Goal: Task Accomplishment & Management: Complete application form

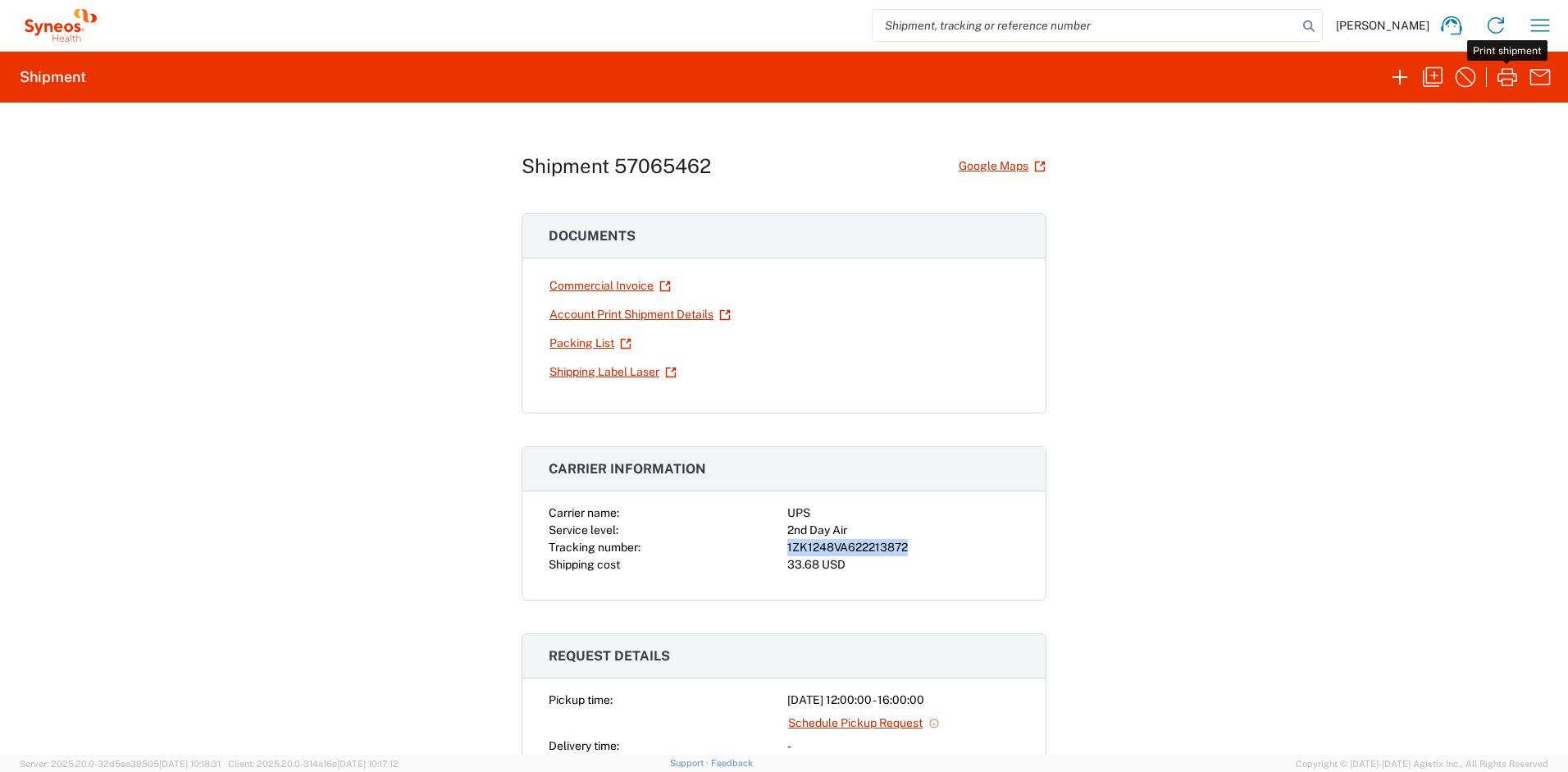
scroll to position [98, 0]
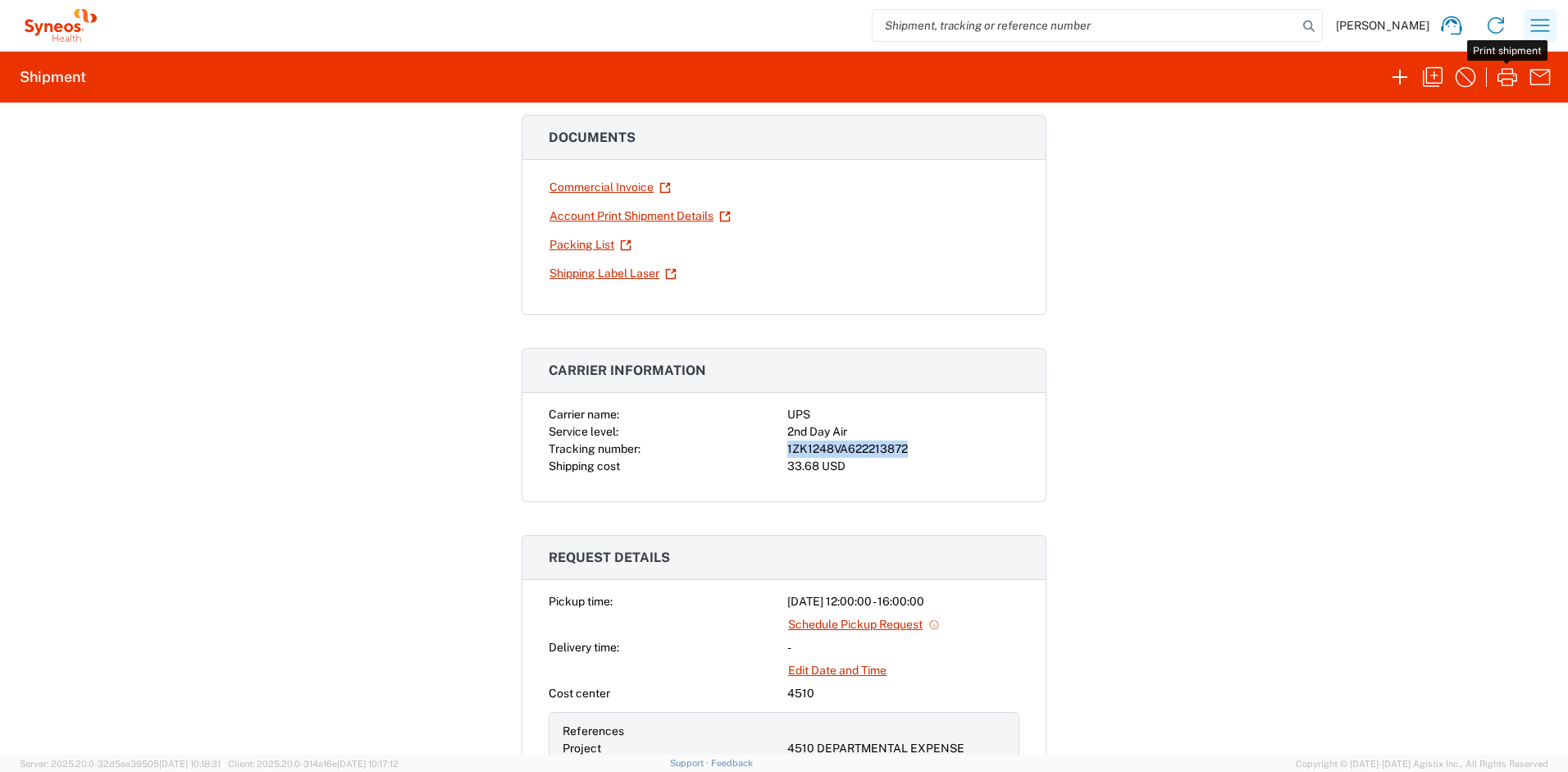
click at [1552, 32] on icon "button" at bounding box center [1540, 25] width 26 height 26
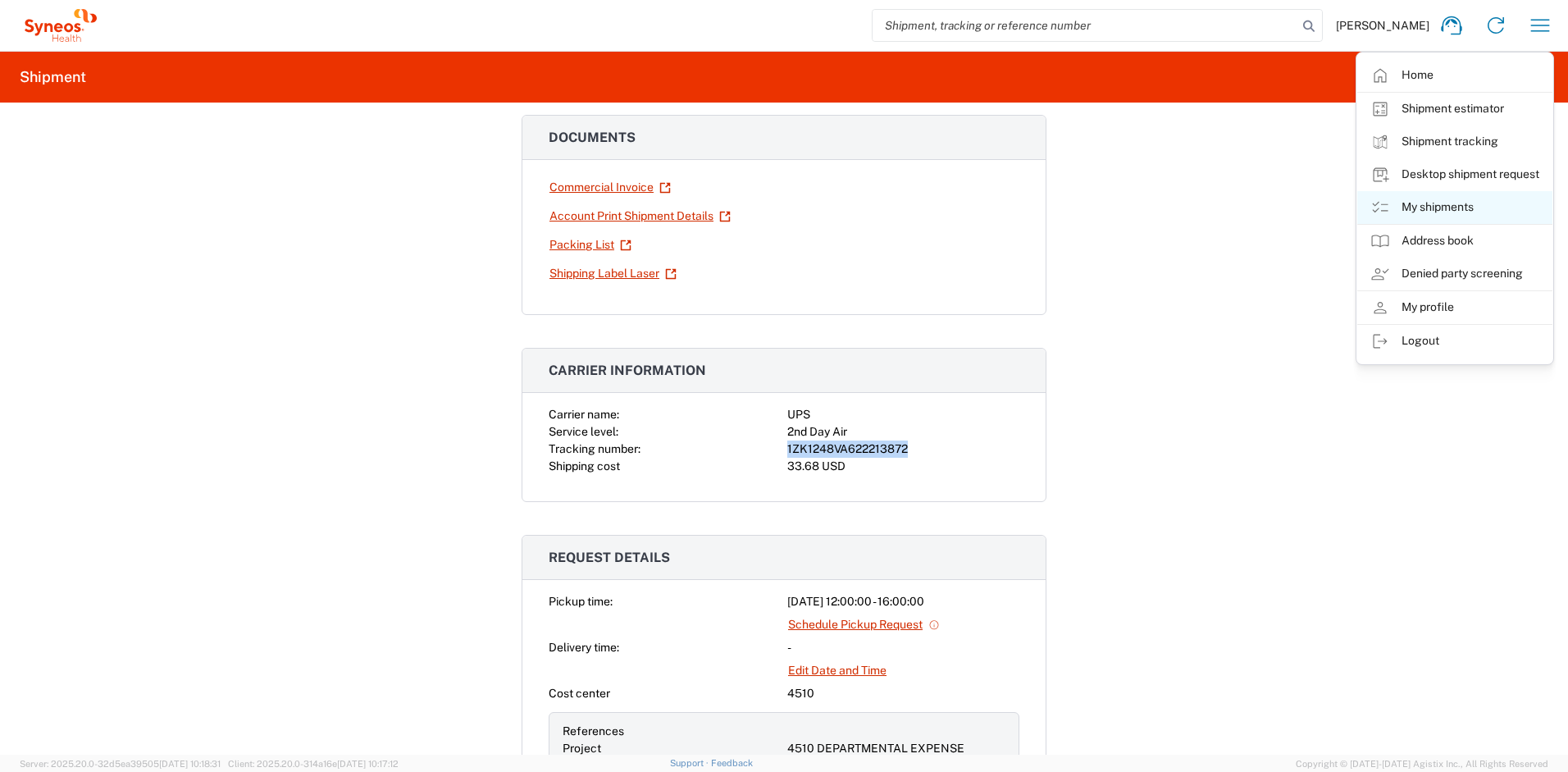
click at [1433, 198] on link "My shipments" at bounding box center [1455, 208] width 195 height 33
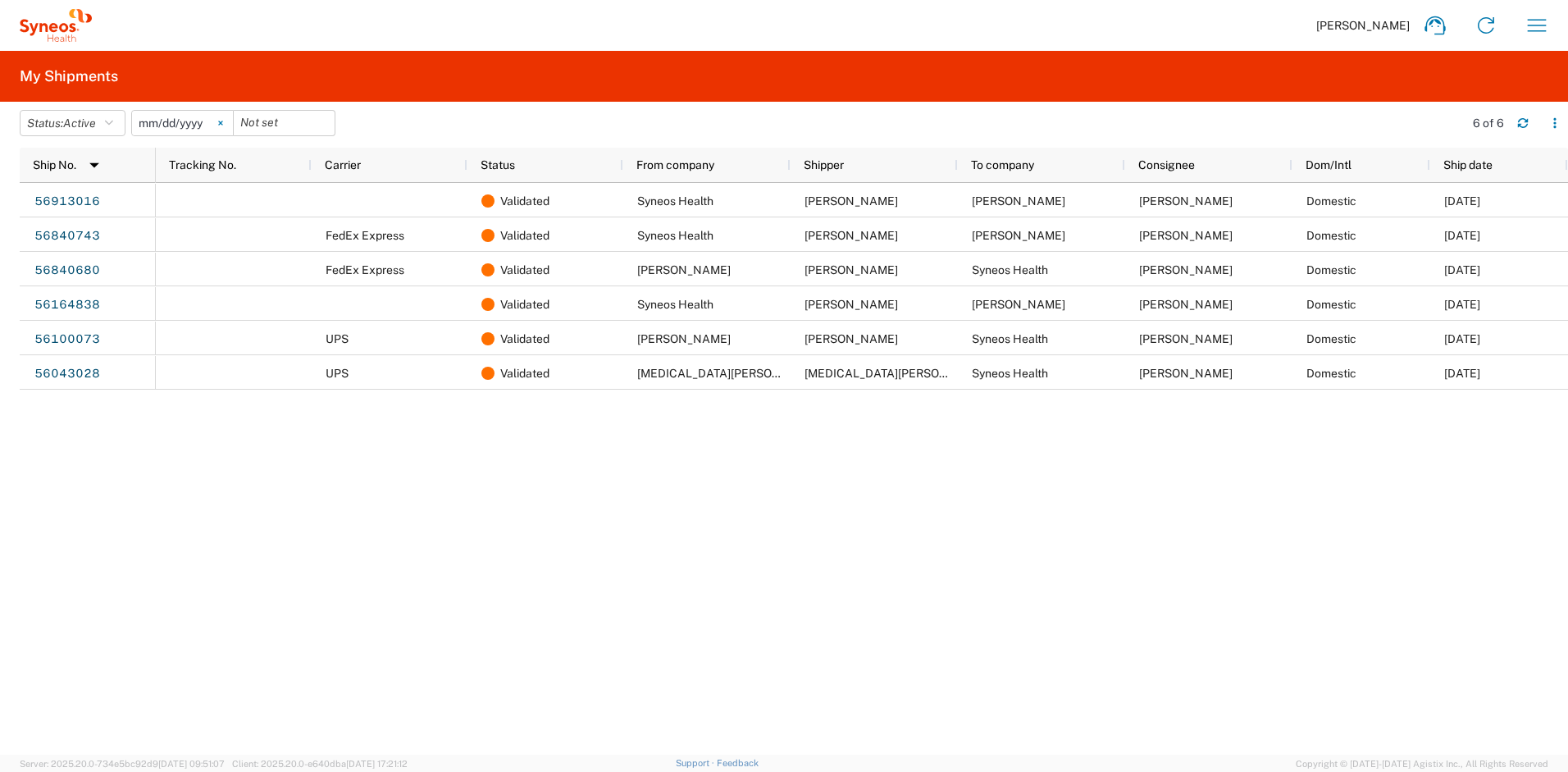
click at [223, 123] on icon at bounding box center [221, 124] width 5 height 5
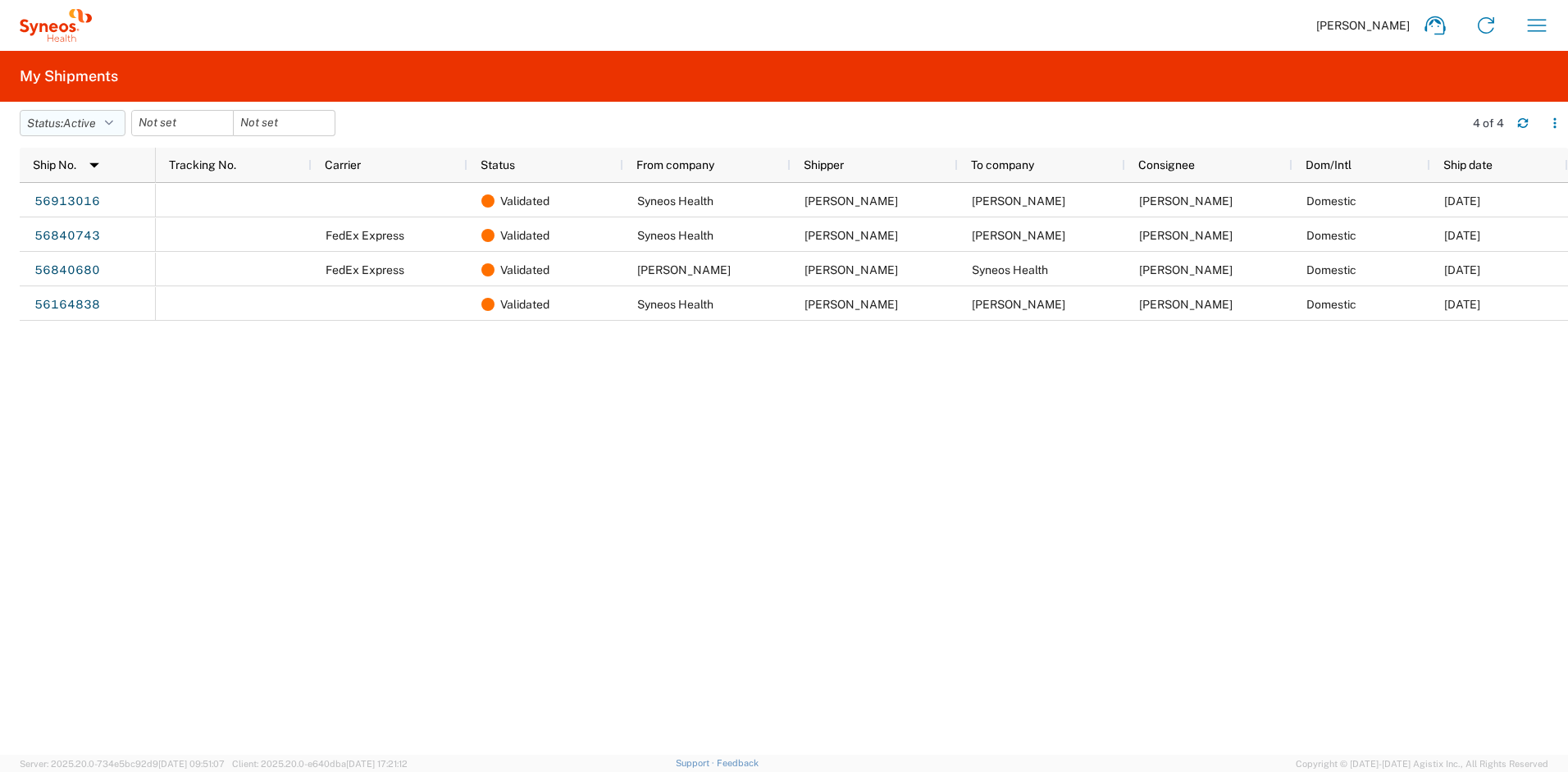
click at [113, 122] on icon "button" at bounding box center [109, 123] width 8 height 11
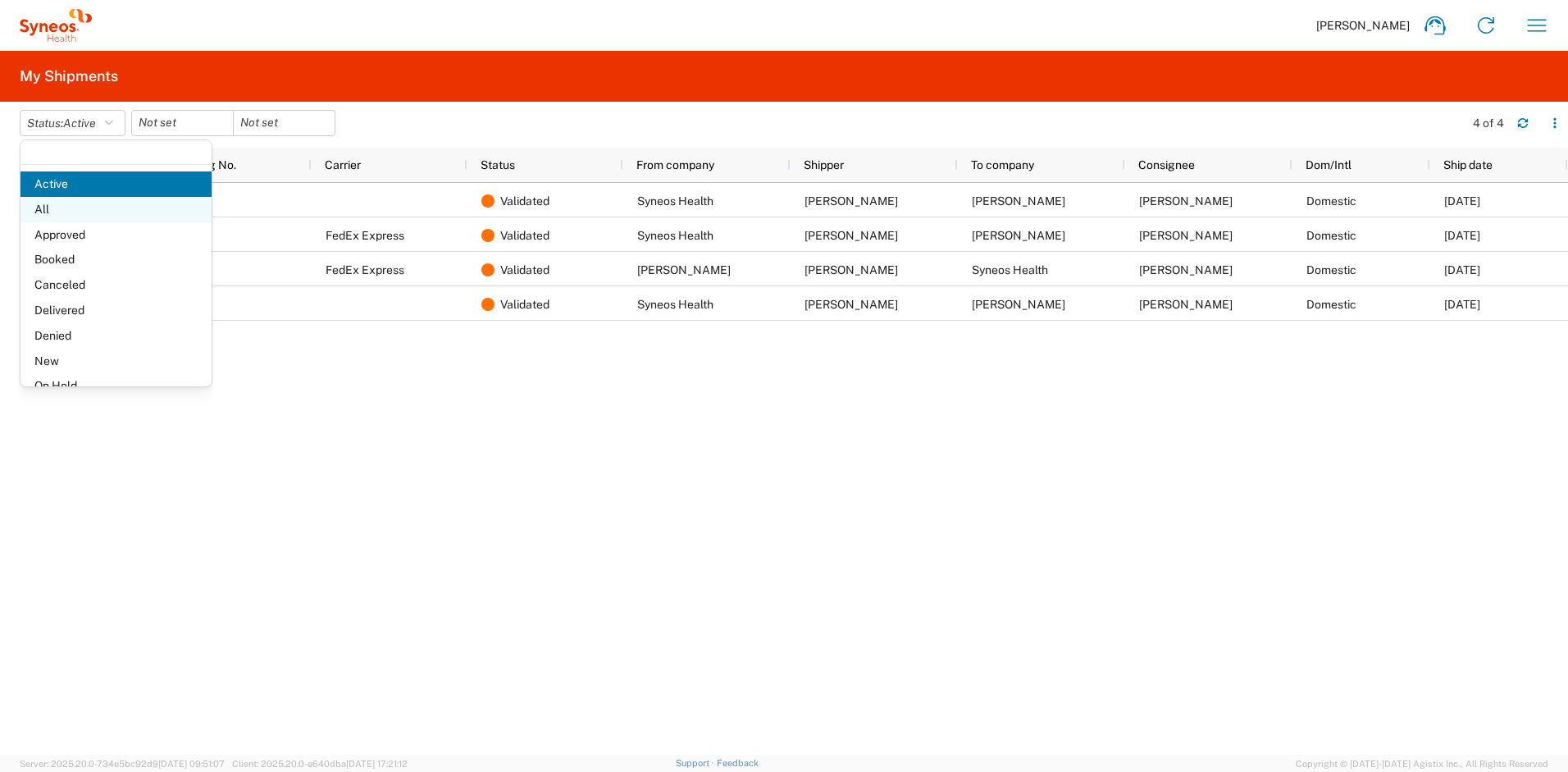
click at [83, 212] on span "All" at bounding box center [117, 209] width 191 height 25
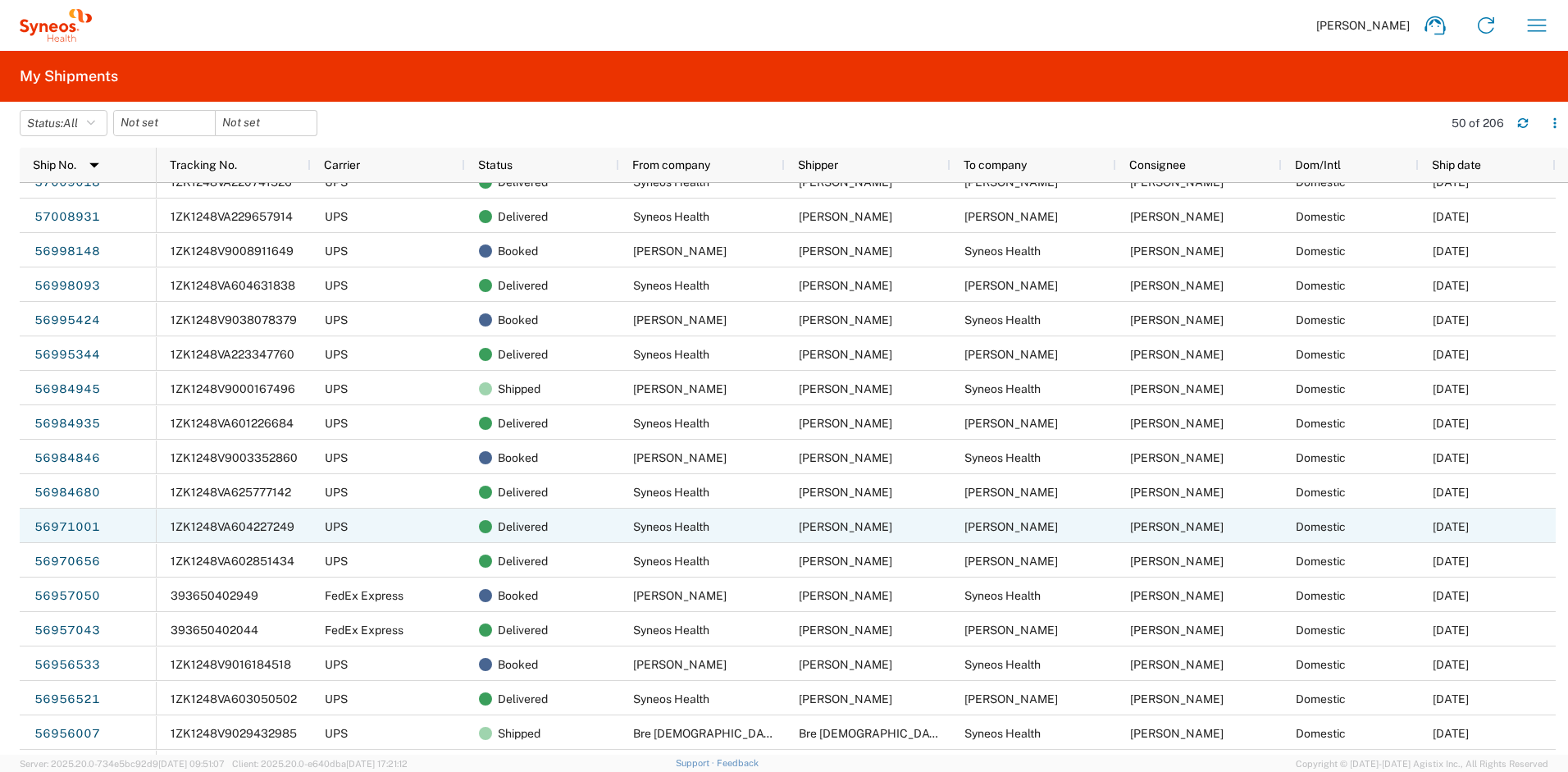
scroll to position [276, 0]
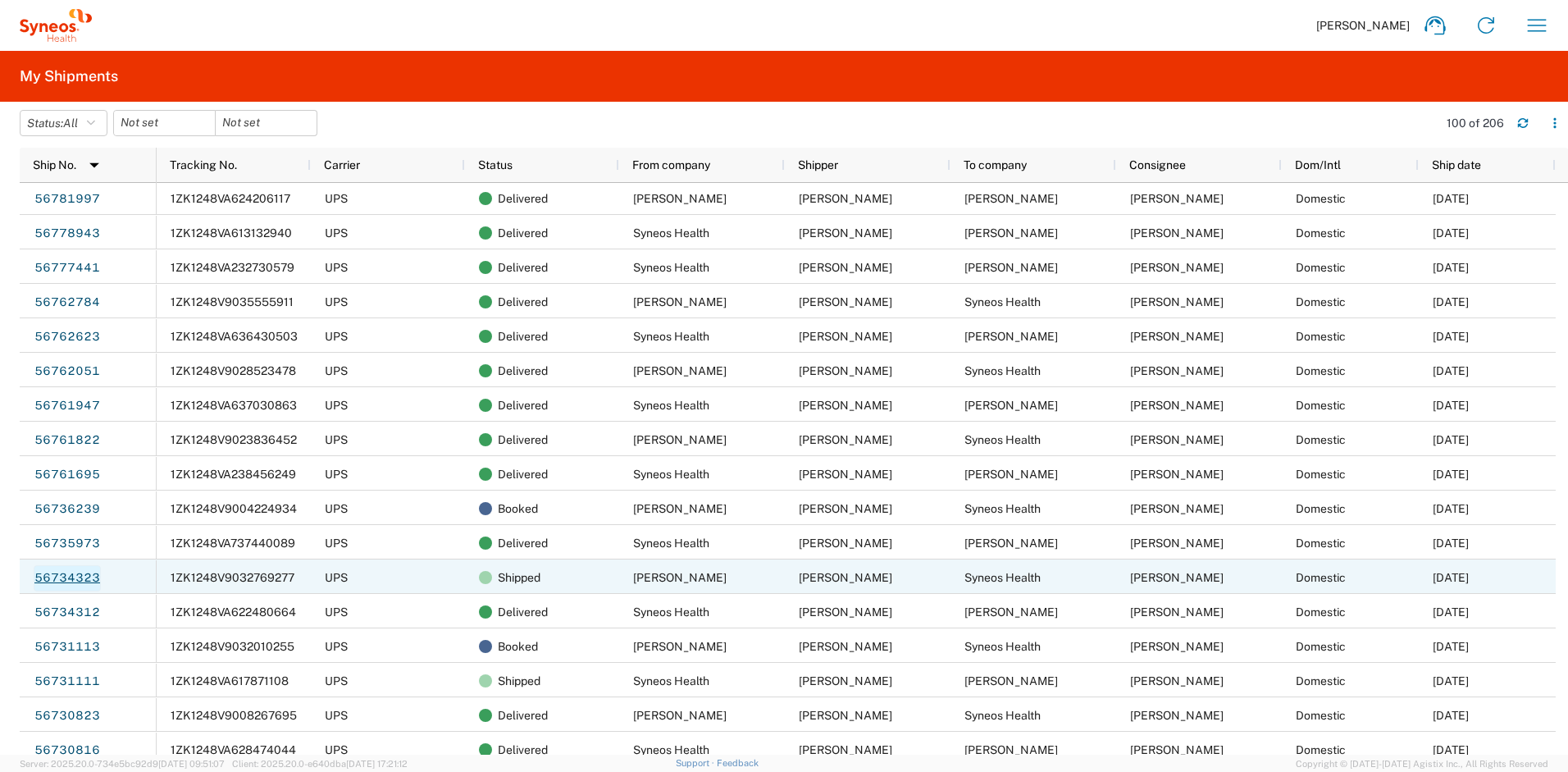
click at [82, 578] on link "56734323" at bounding box center [67, 578] width 67 height 26
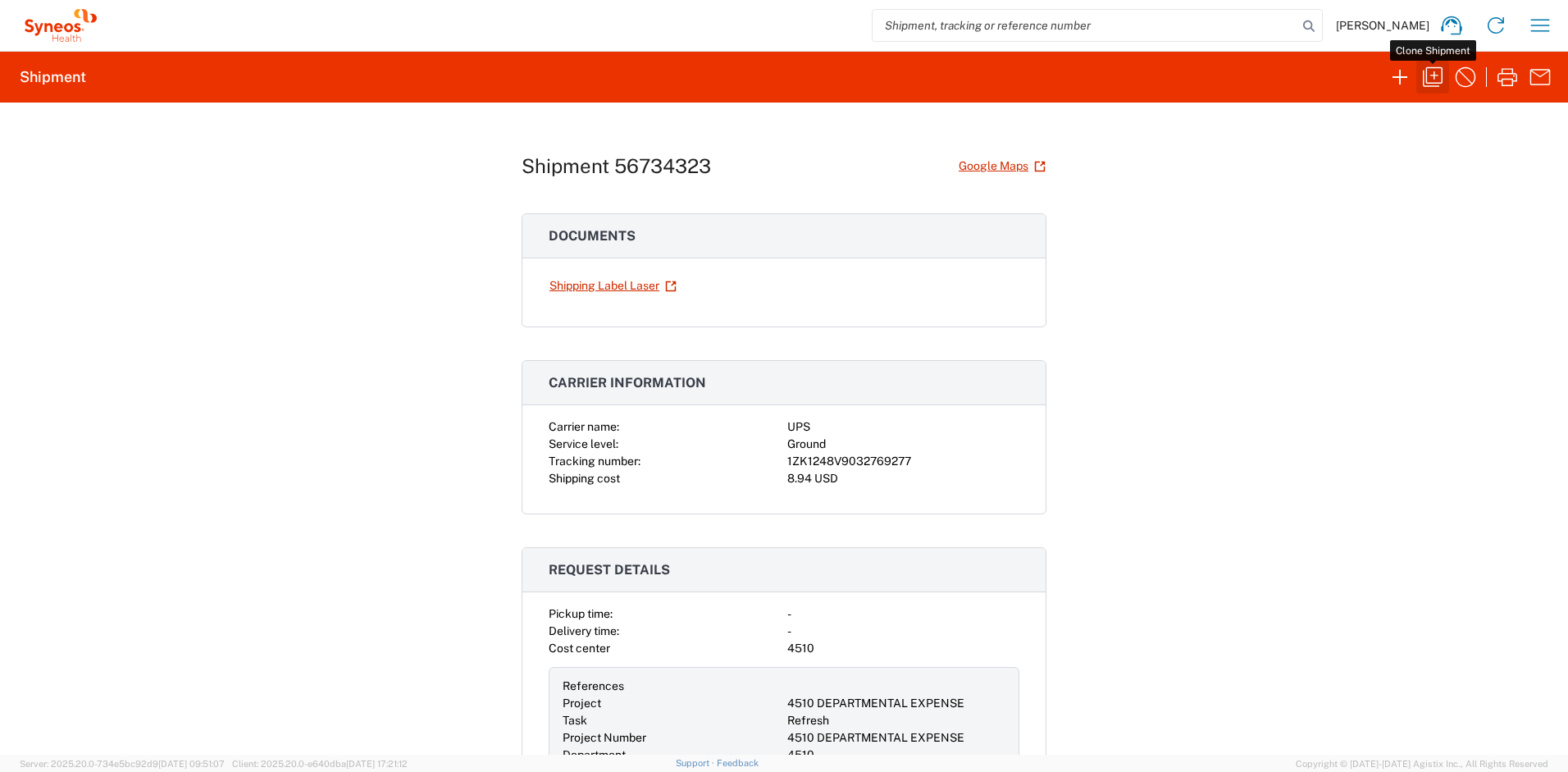
click at [1431, 74] on icon "button" at bounding box center [1432, 77] width 26 height 26
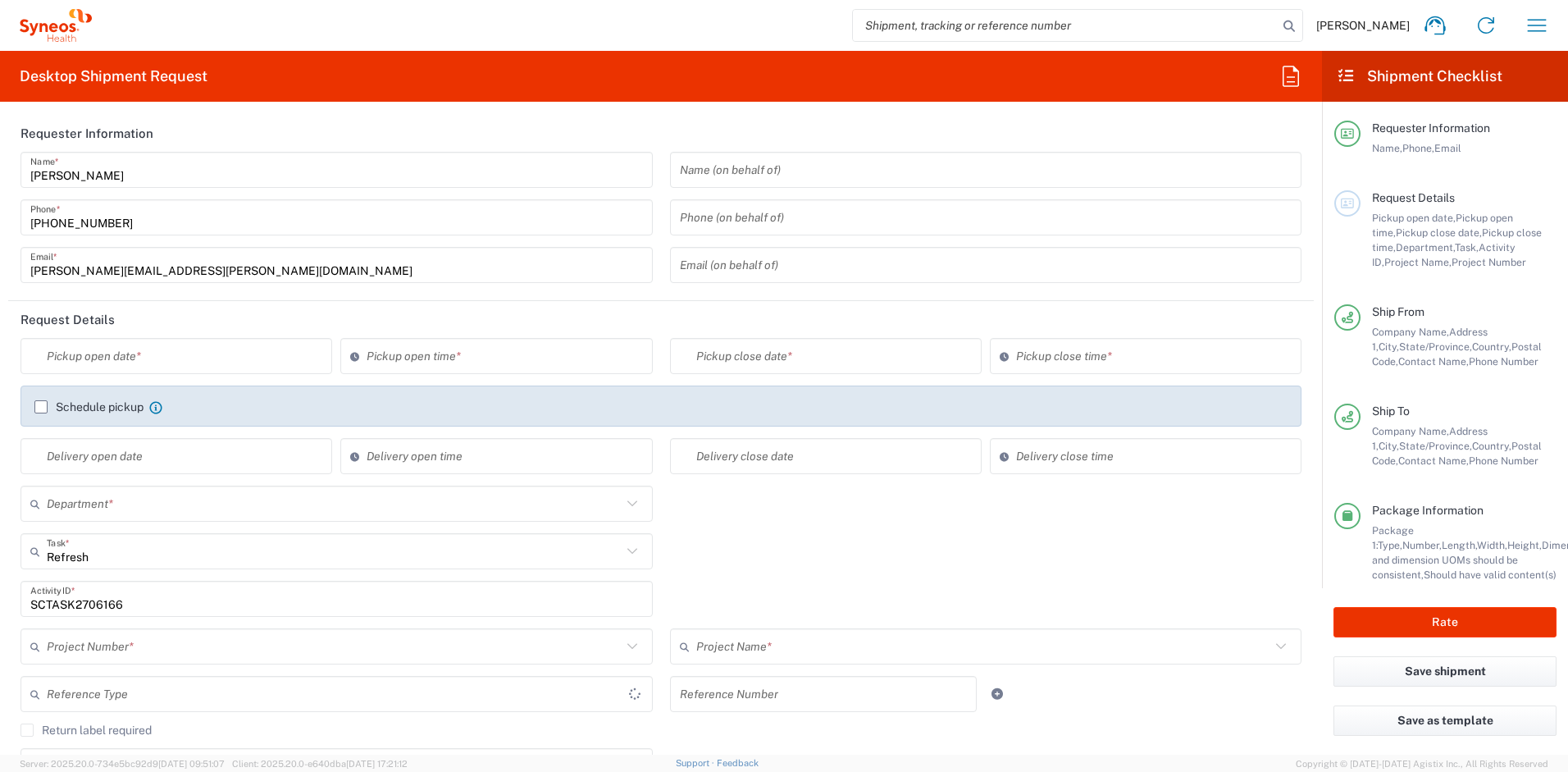
type input "Oregon"
type input "New Jersey"
type input "Your Packaging"
type input "United States"
type input "4510 DEPARTMENTAL EXPENSE"
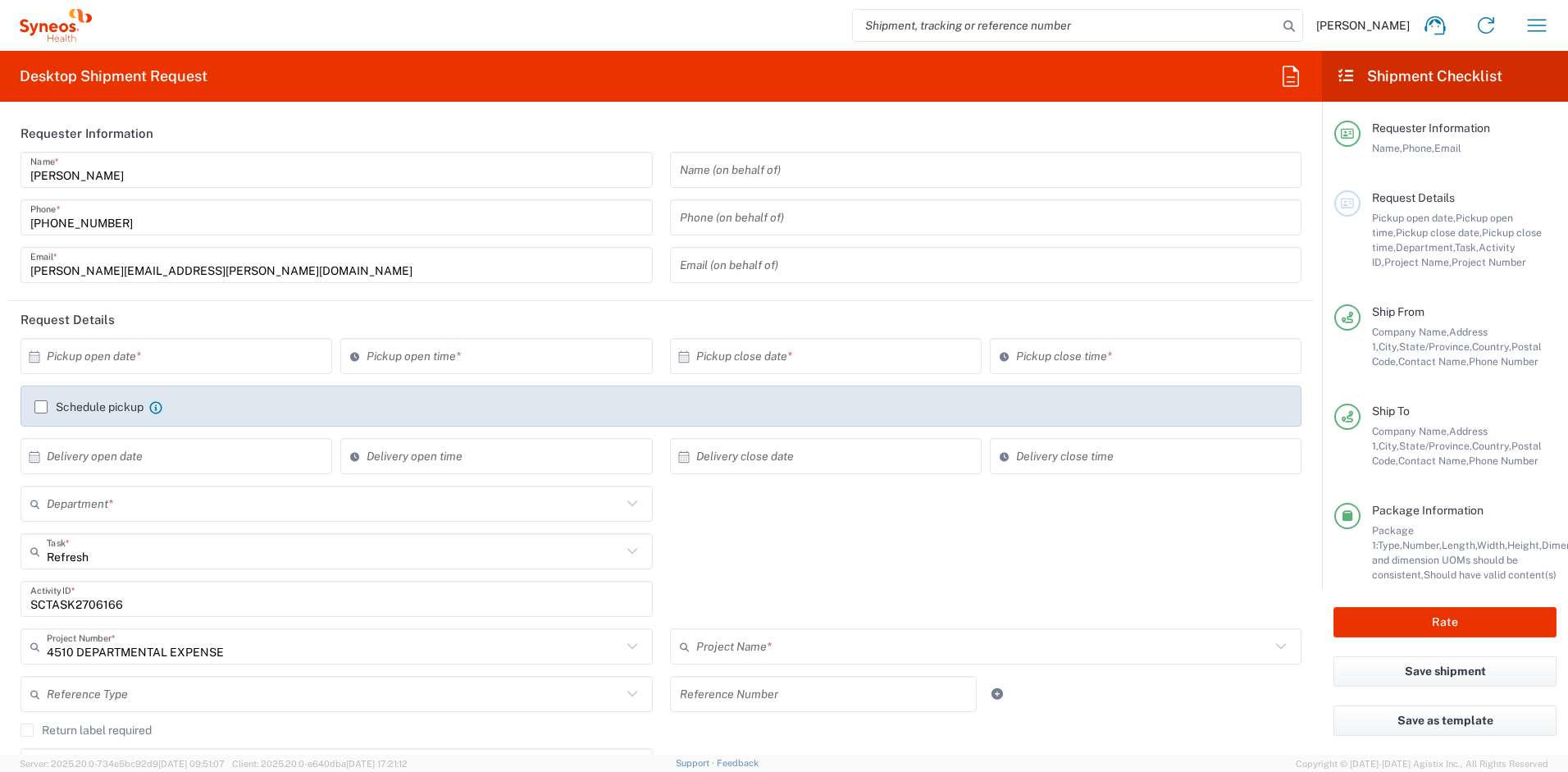
type input "4510"
type input "4510 DEPARTMENTAL EXPENSE"
type input "Syneos Health, LLC-Morrisville NC US"
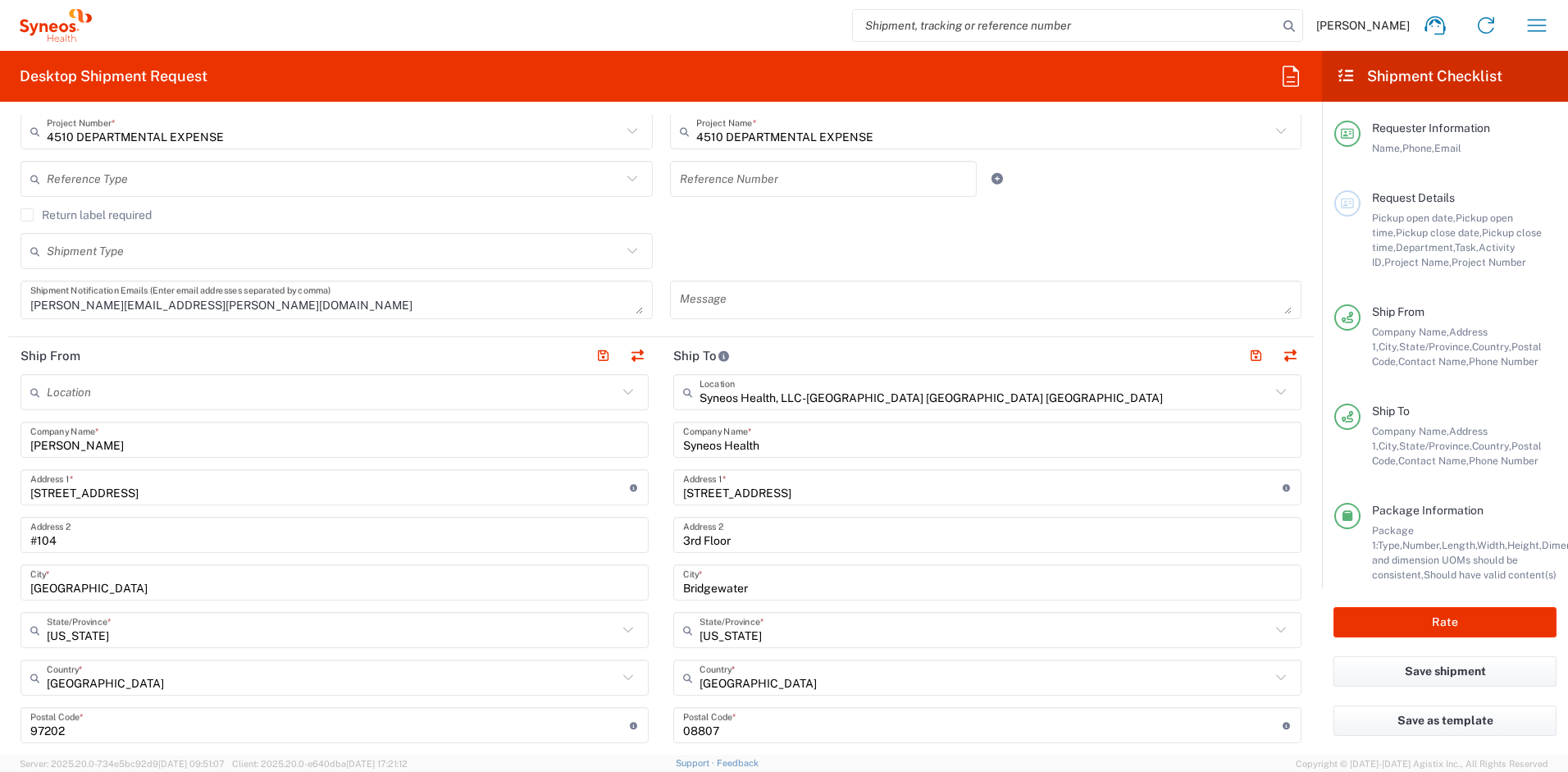
click at [30, 492] on input "278 SE Marion Street" at bounding box center [330, 487] width 600 height 29
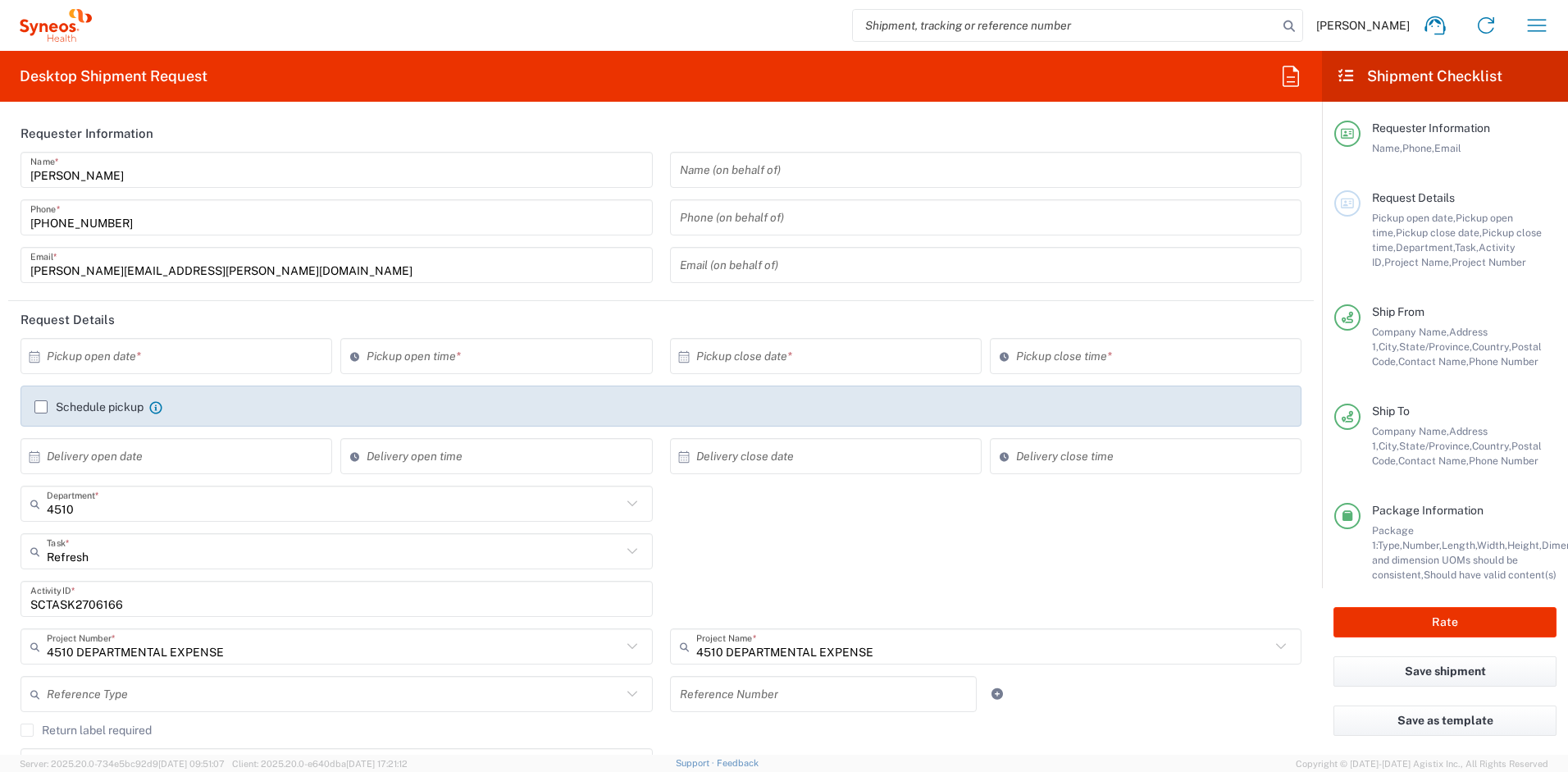
type input "1278 SE Marion Street"
click at [295, 359] on input "text" at bounding box center [180, 356] width 266 height 29
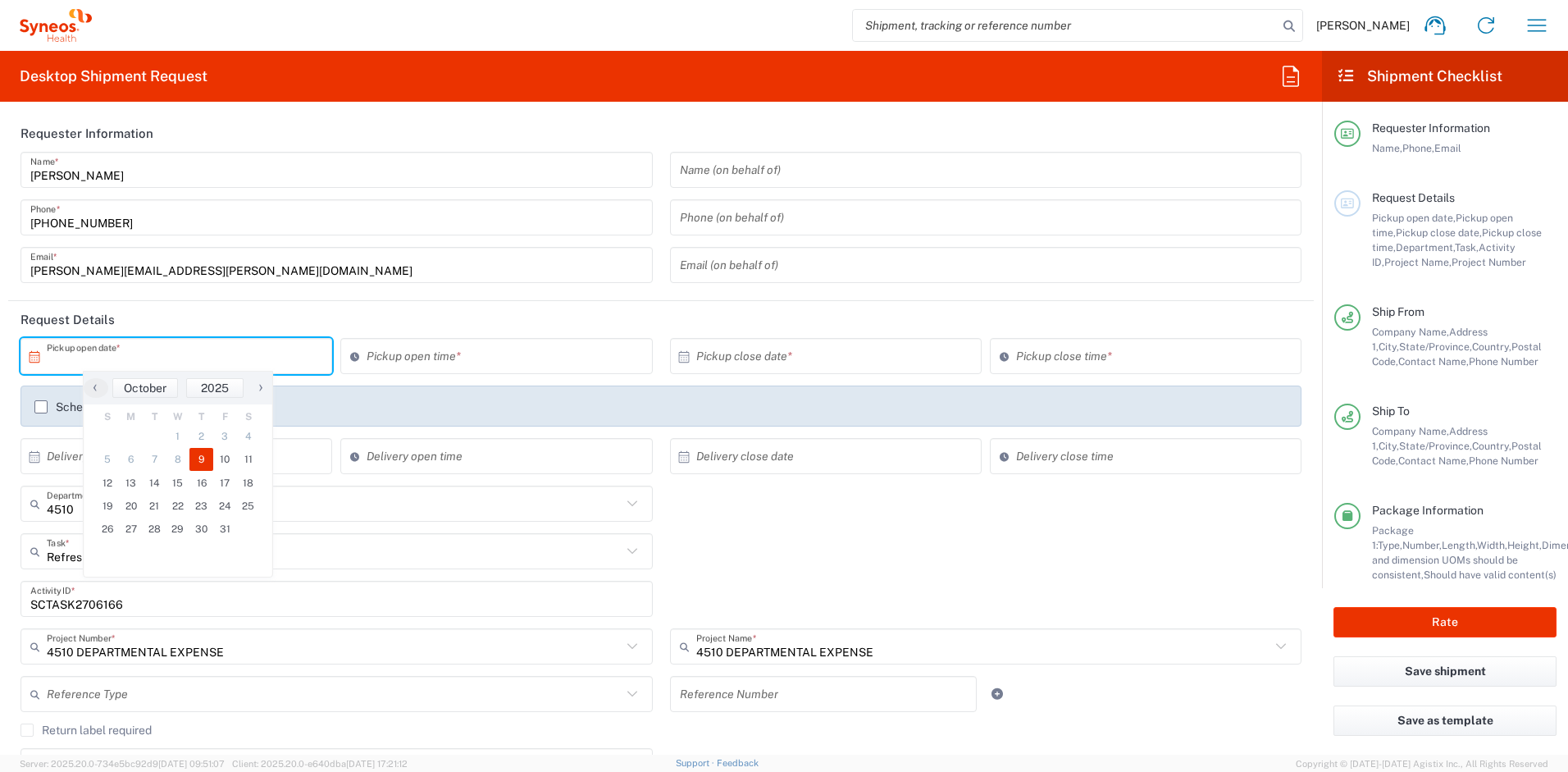
click at [206, 458] on span "9" at bounding box center [201, 460] width 23 height 23
type input "10/09/2025"
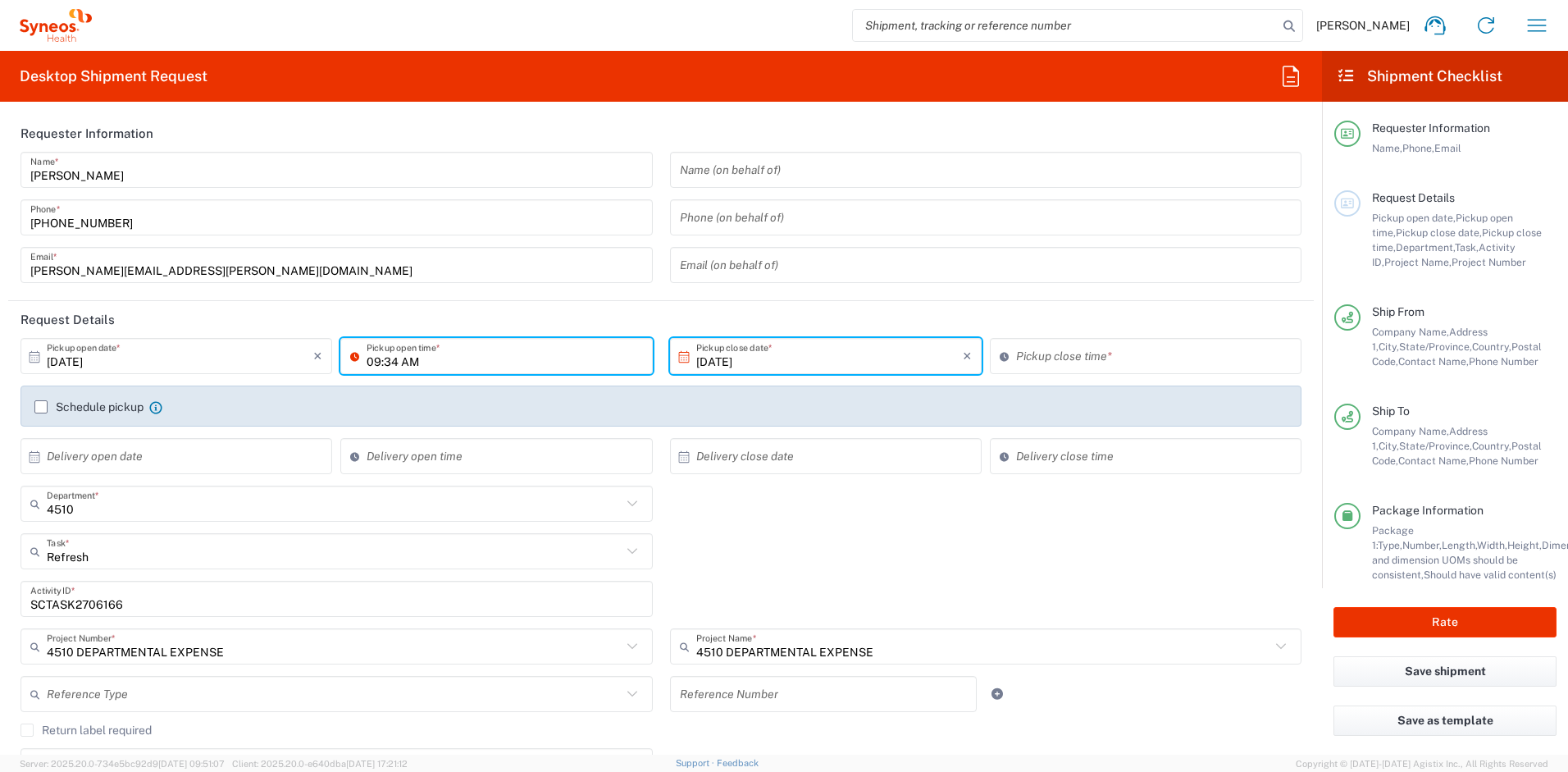
click at [533, 355] on input "09:34 AM" at bounding box center [504, 356] width 276 height 29
click at [374, 365] on input "09:34 AM" at bounding box center [504, 356] width 276 height 29
click at [395, 360] on input "05:34 AM" at bounding box center [504, 356] width 276 height 29
click at [405, 362] on input "05:00 AM" at bounding box center [504, 356] width 276 height 29
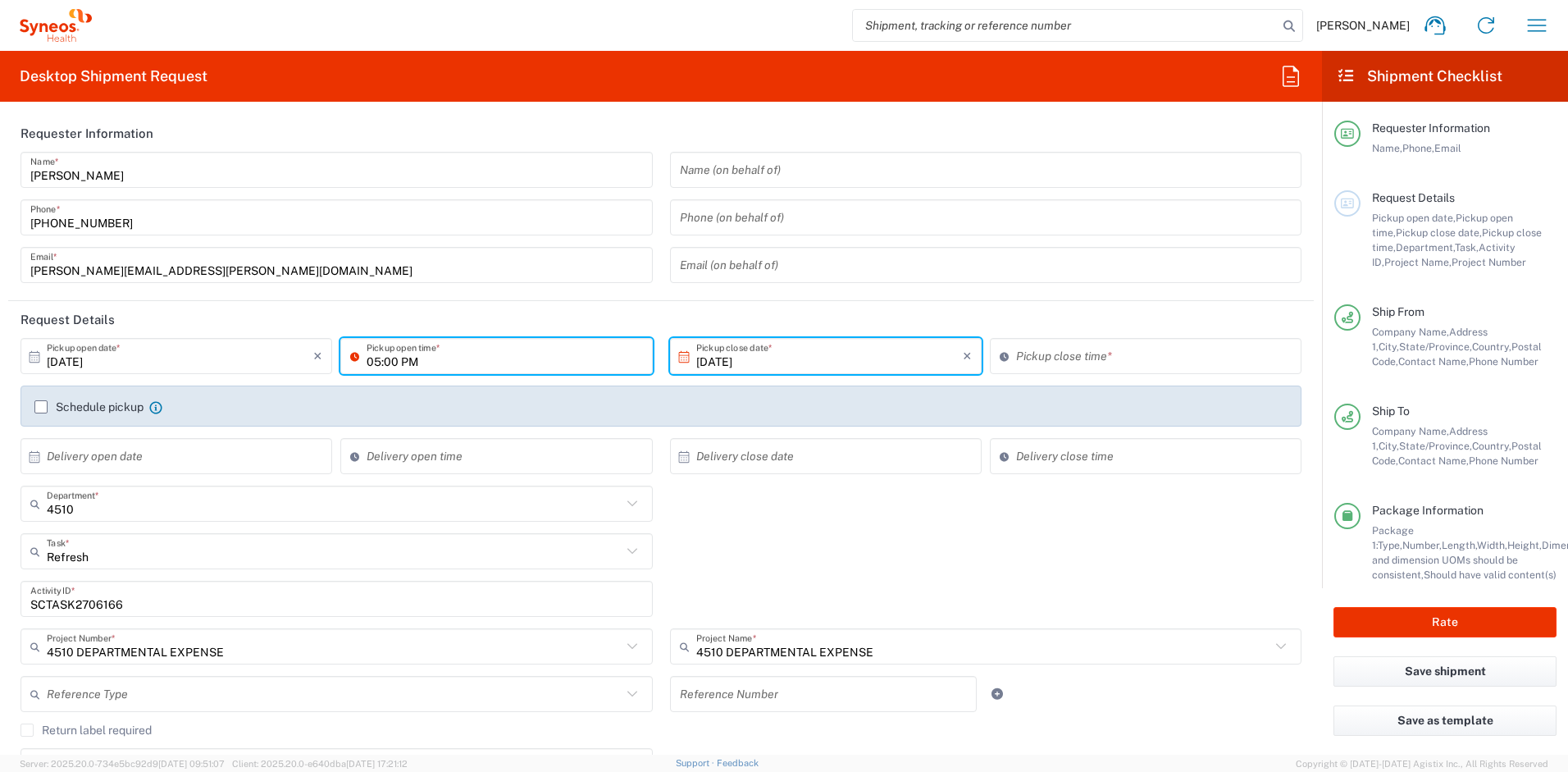
type input "05:00 PM"
click at [1016, 352] on input "09:34 AM" at bounding box center [1154, 356] width 276 height 29
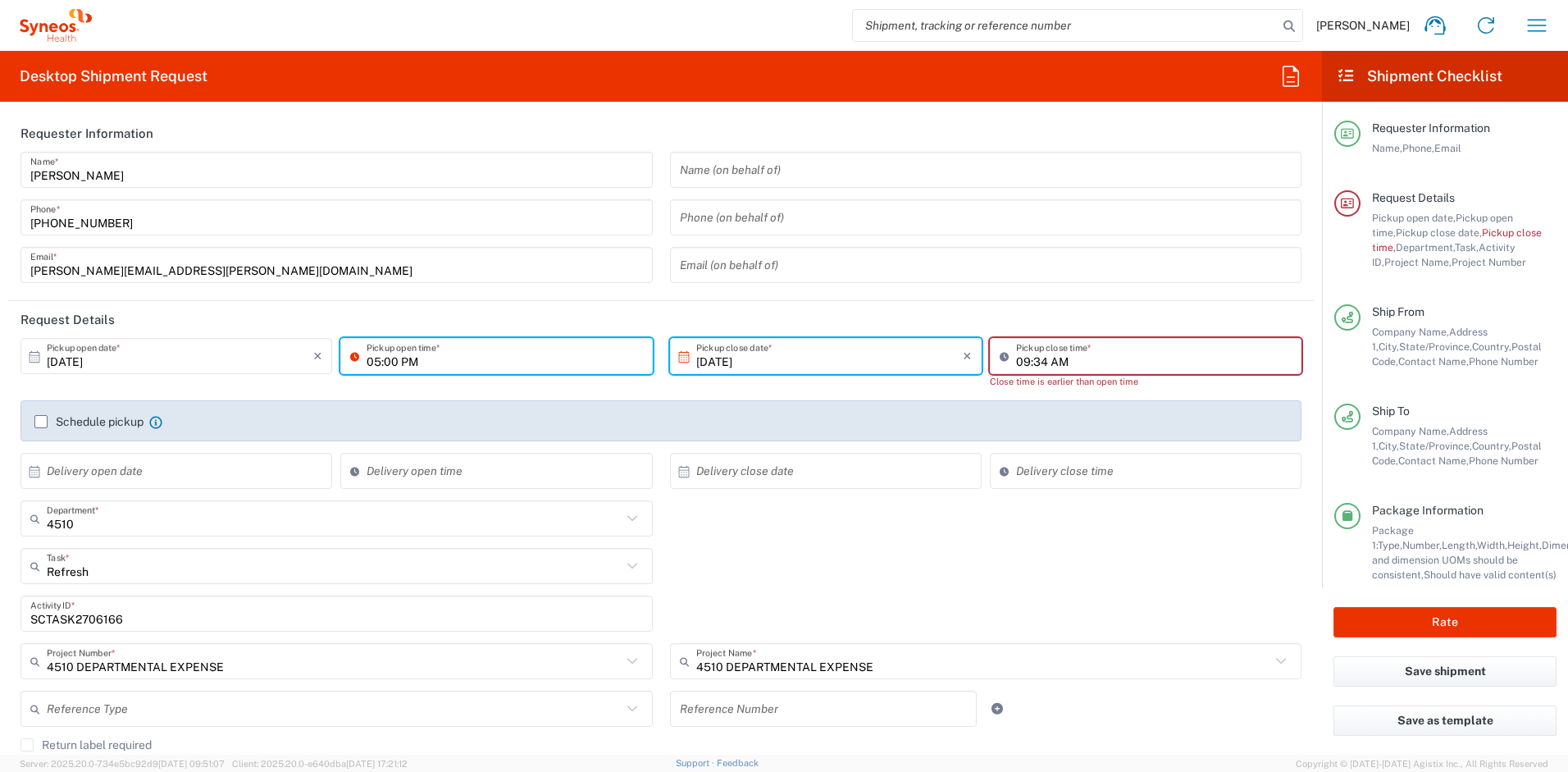
drag, startPoint x: 457, startPoint y: 359, endPoint x: 467, endPoint y: 361, distance: 10.2
click at [467, 361] on input "05:00 PM" at bounding box center [504, 356] width 276 height 29
click at [428, 364] on input "05:00 PM" at bounding box center [504, 356] width 276 height 29
click at [1016, 362] on input "09:34 AM" at bounding box center [1154, 356] width 276 height 29
click at [1016, 361] on input "09:34 AM" at bounding box center [1154, 356] width 276 height 29
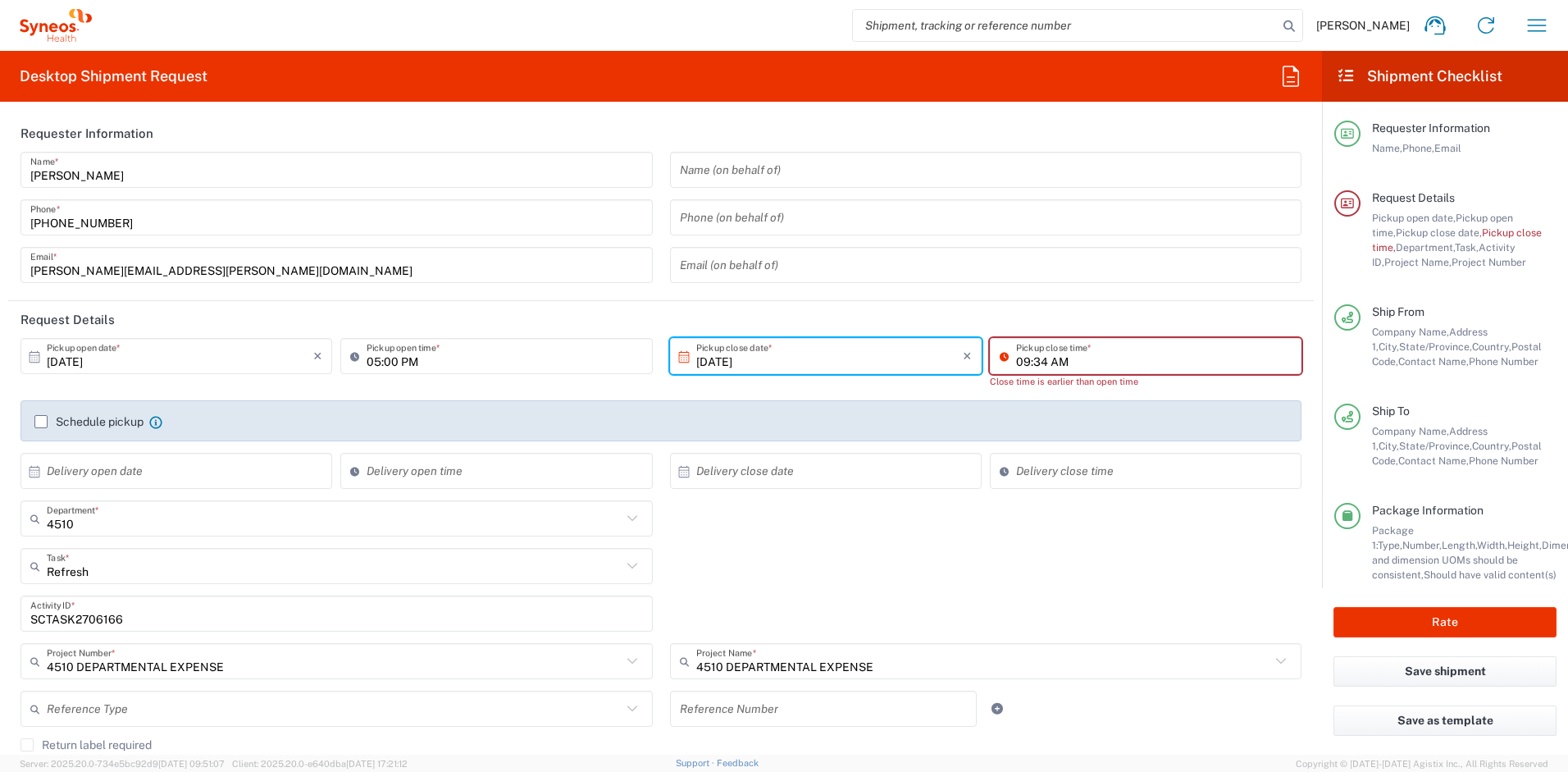
click at [1016, 361] on input "09:34 AM" at bounding box center [1154, 356] width 276 height 29
click at [1029, 363] on input "05:34 AM" at bounding box center [1154, 356] width 276 height 29
click at [1052, 366] on input "05:00 AM" at bounding box center [1154, 356] width 276 height 29
type input "05:00 PM"
click at [377, 365] on input "05:00 PM" at bounding box center [504, 356] width 276 height 29
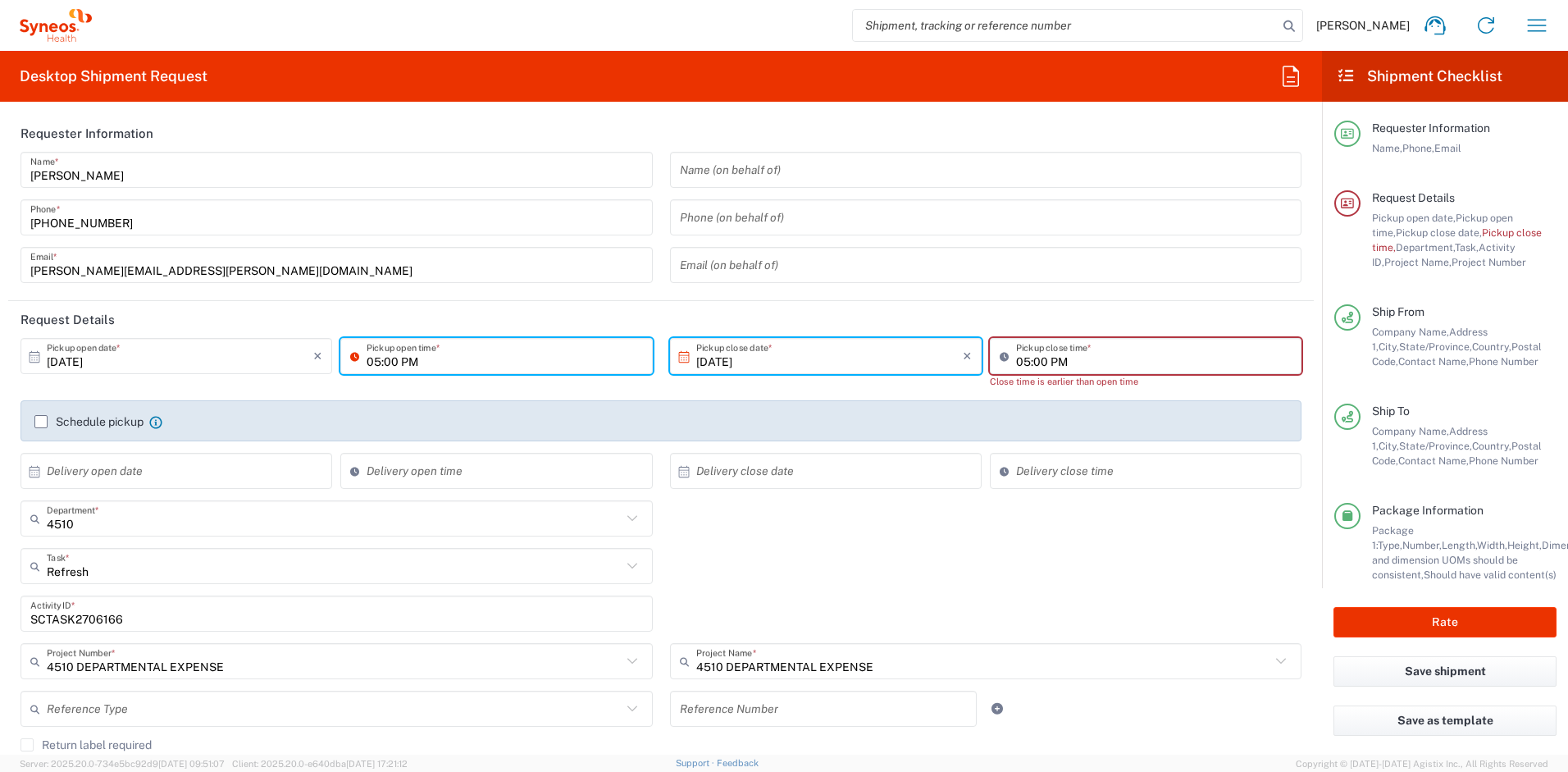
click at [377, 365] on input "05:00 PM" at bounding box center [504, 356] width 276 height 29
click at [402, 359] on input "09:00 PM" at bounding box center [504, 356] width 276 height 29
type input "09:00 AM"
click at [333, 395] on div "10/09/2025 × Pickup open date * Cancel Apply 09:00 AM Pickup open time *" at bounding box center [337, 369] width 649 height 63
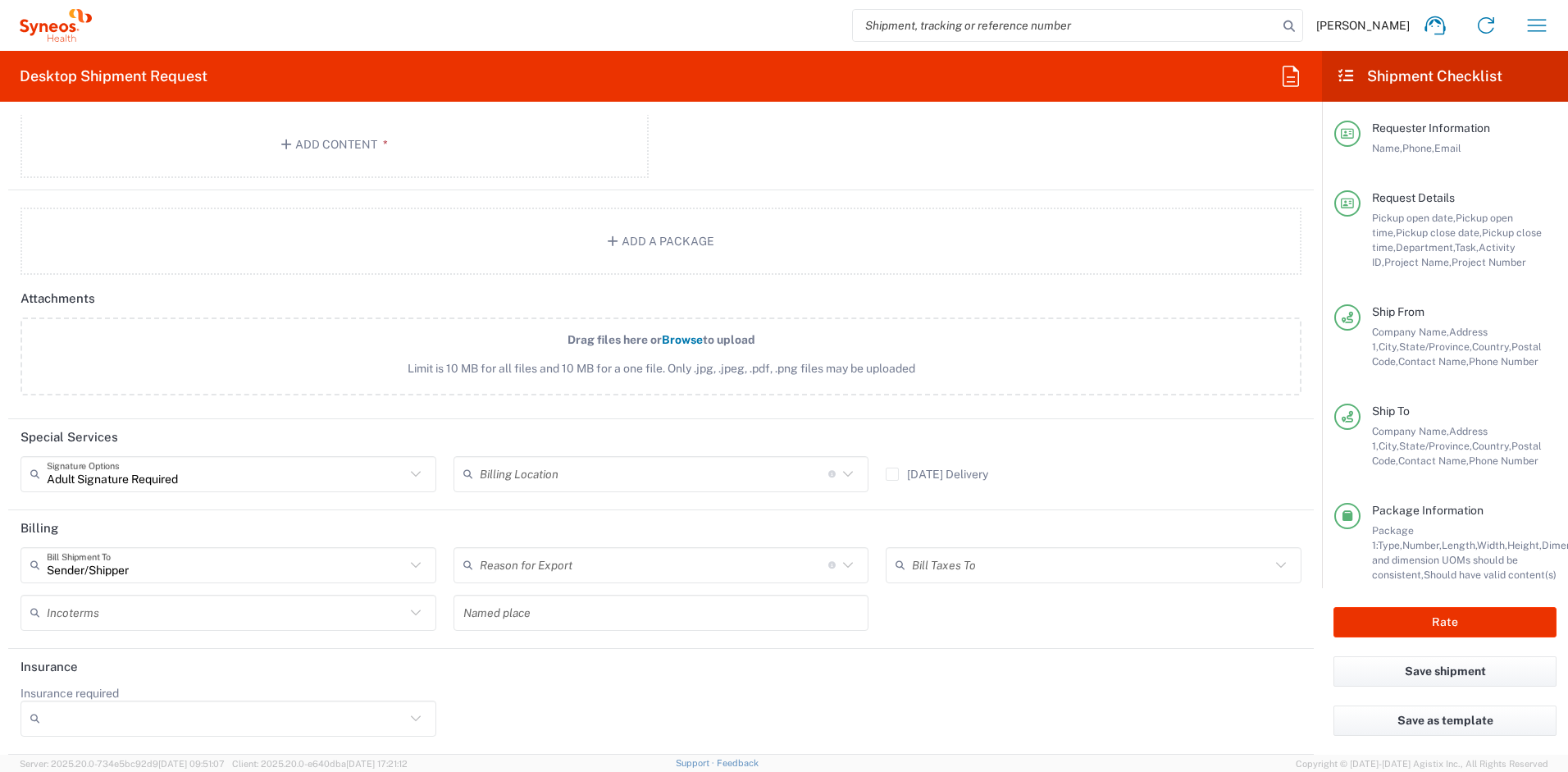
scroll to position [1691, 0]
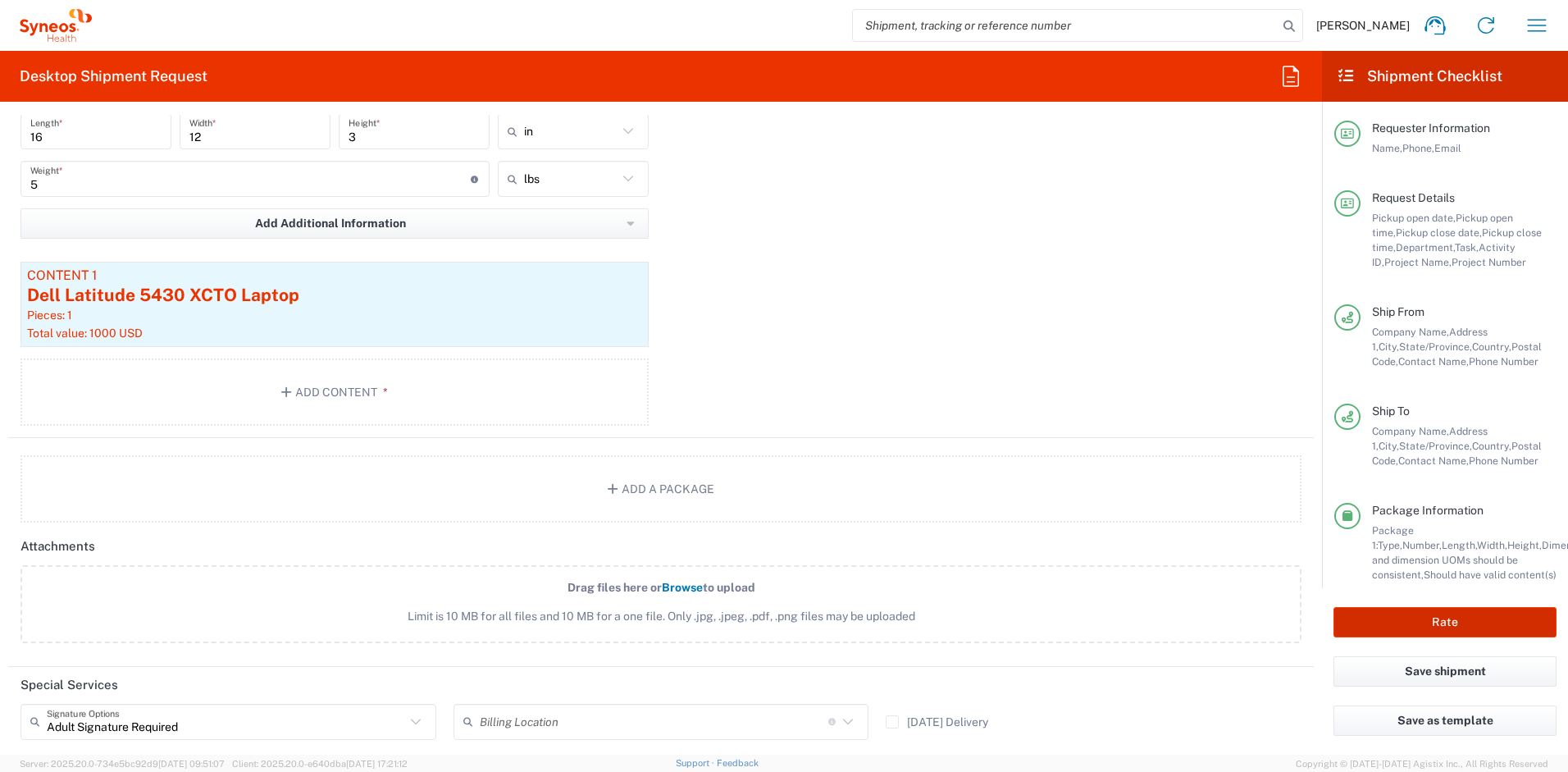
click at [1404, 625] on button "Rate" at bounding box center [1444, 621] width 223 height 30
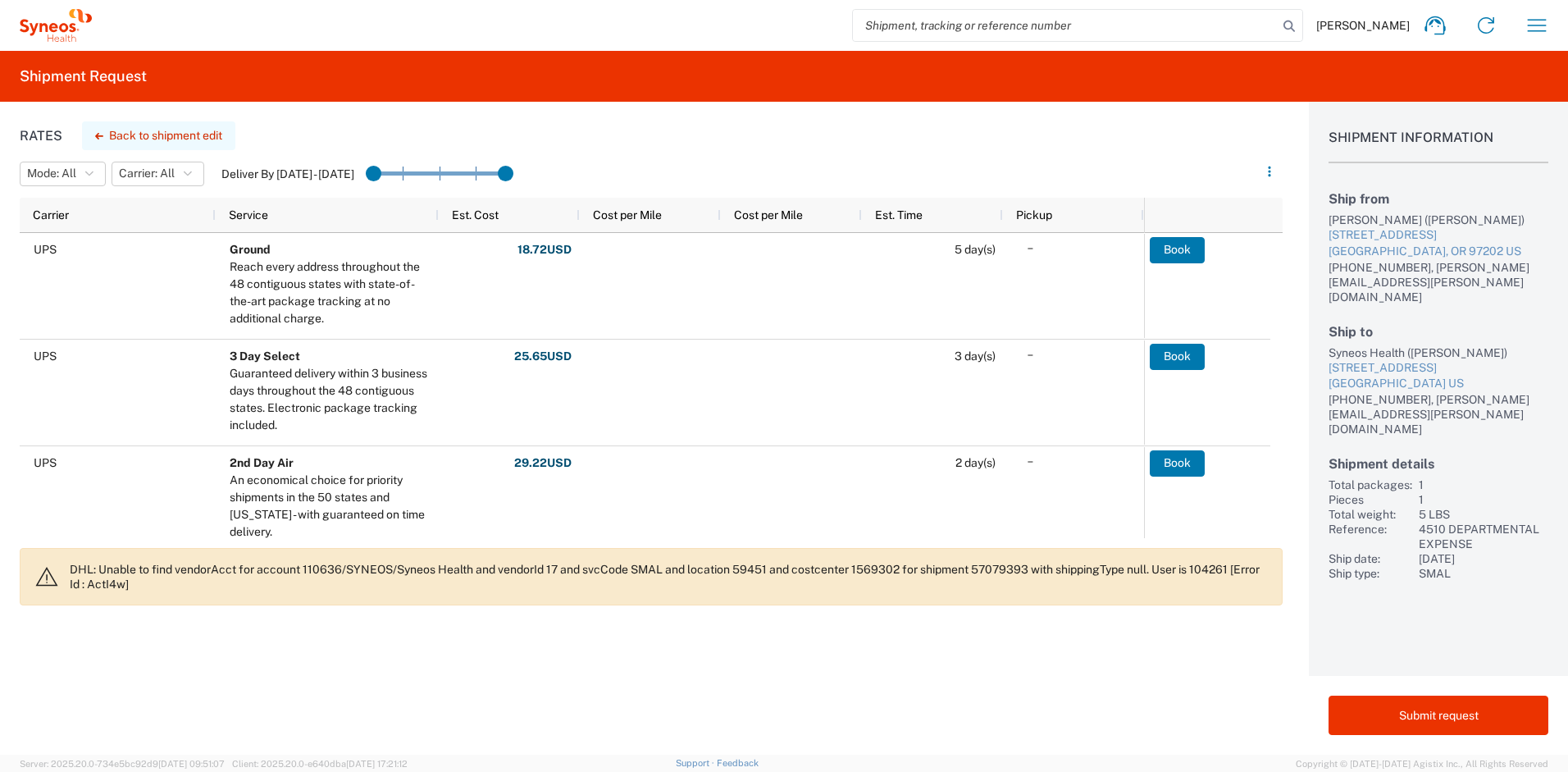
click at [170, 131] on button "Back to shipment edit" at bounding box center [158, 135] width 153 height 29
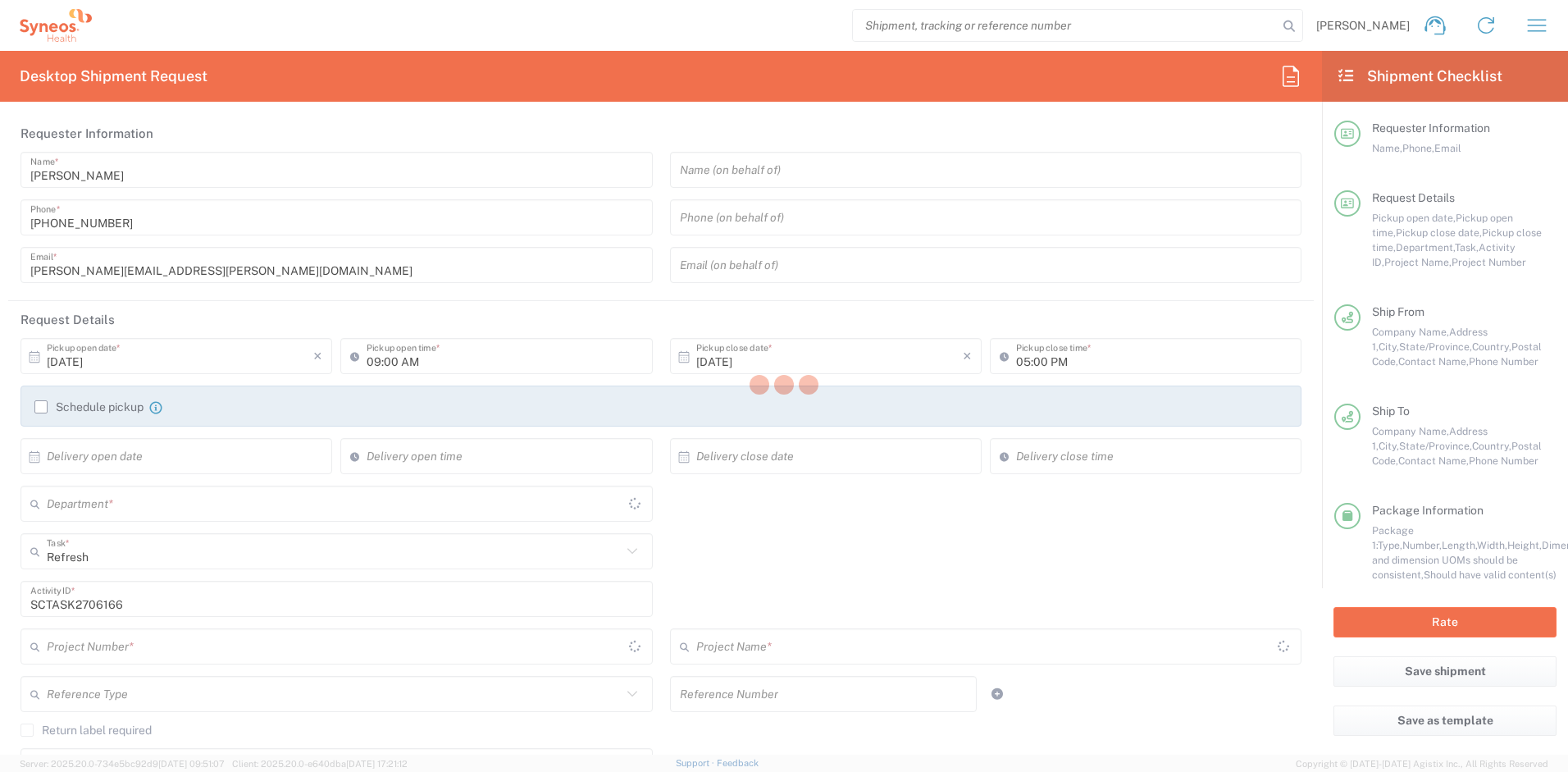
type input "Oregon"
type input "New Jersey"
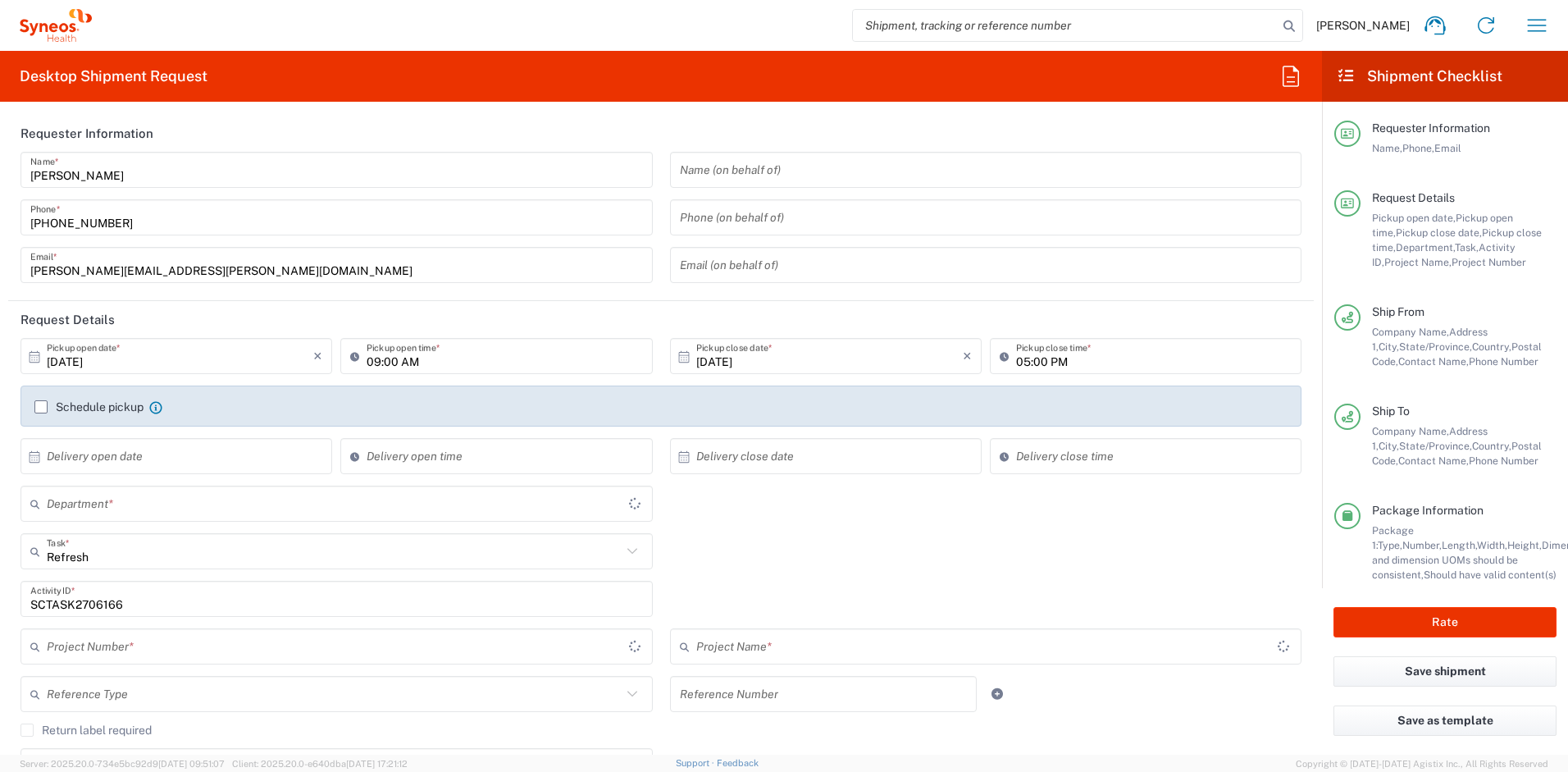
type input "4510 DEPARTMENTAL EXPENSE"
type input "Your Packaging"
type input "4510 DEPARTMENTAL EXPENSE"
type input "4510"
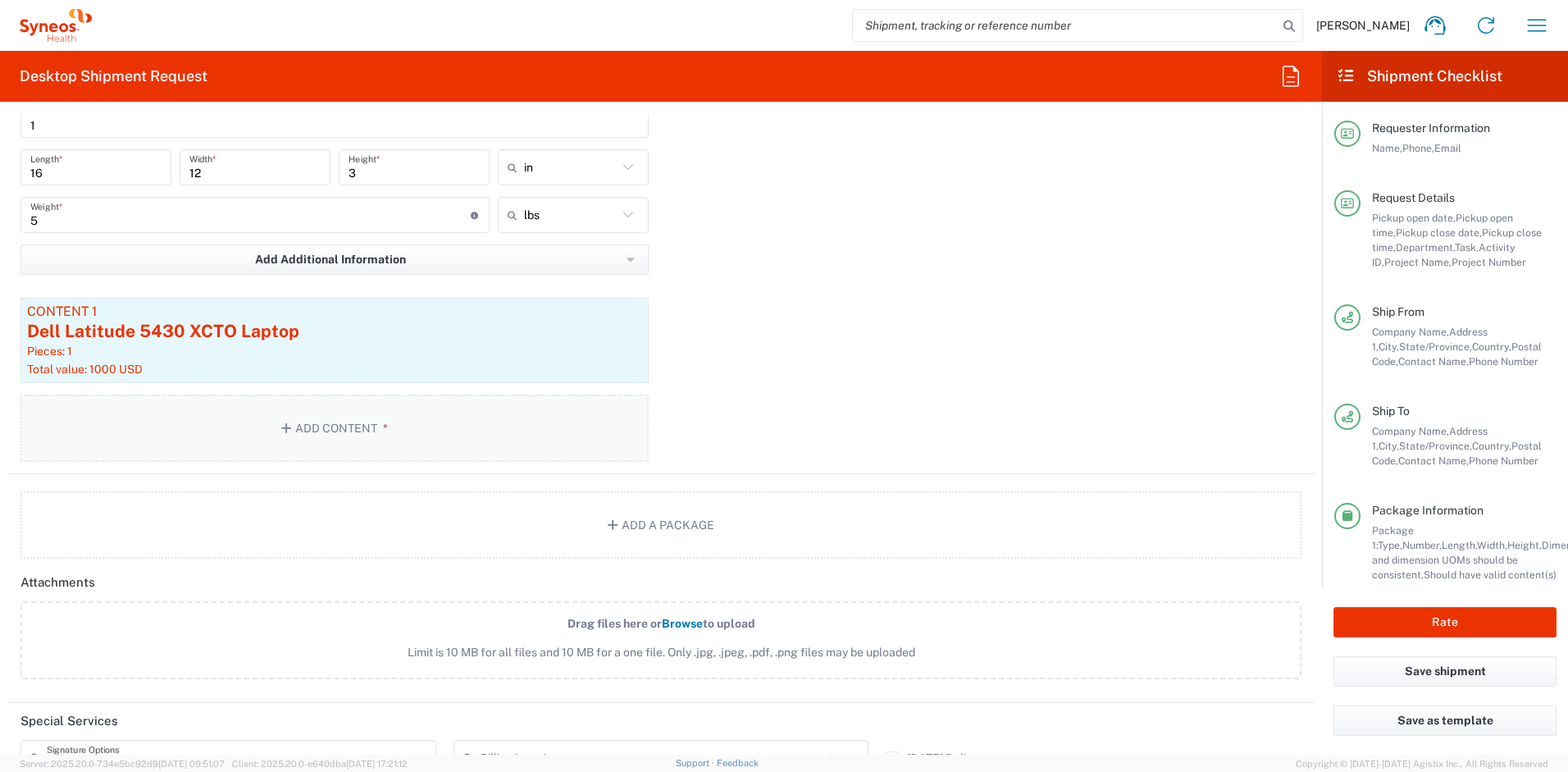
scroll to position [1641, 0]
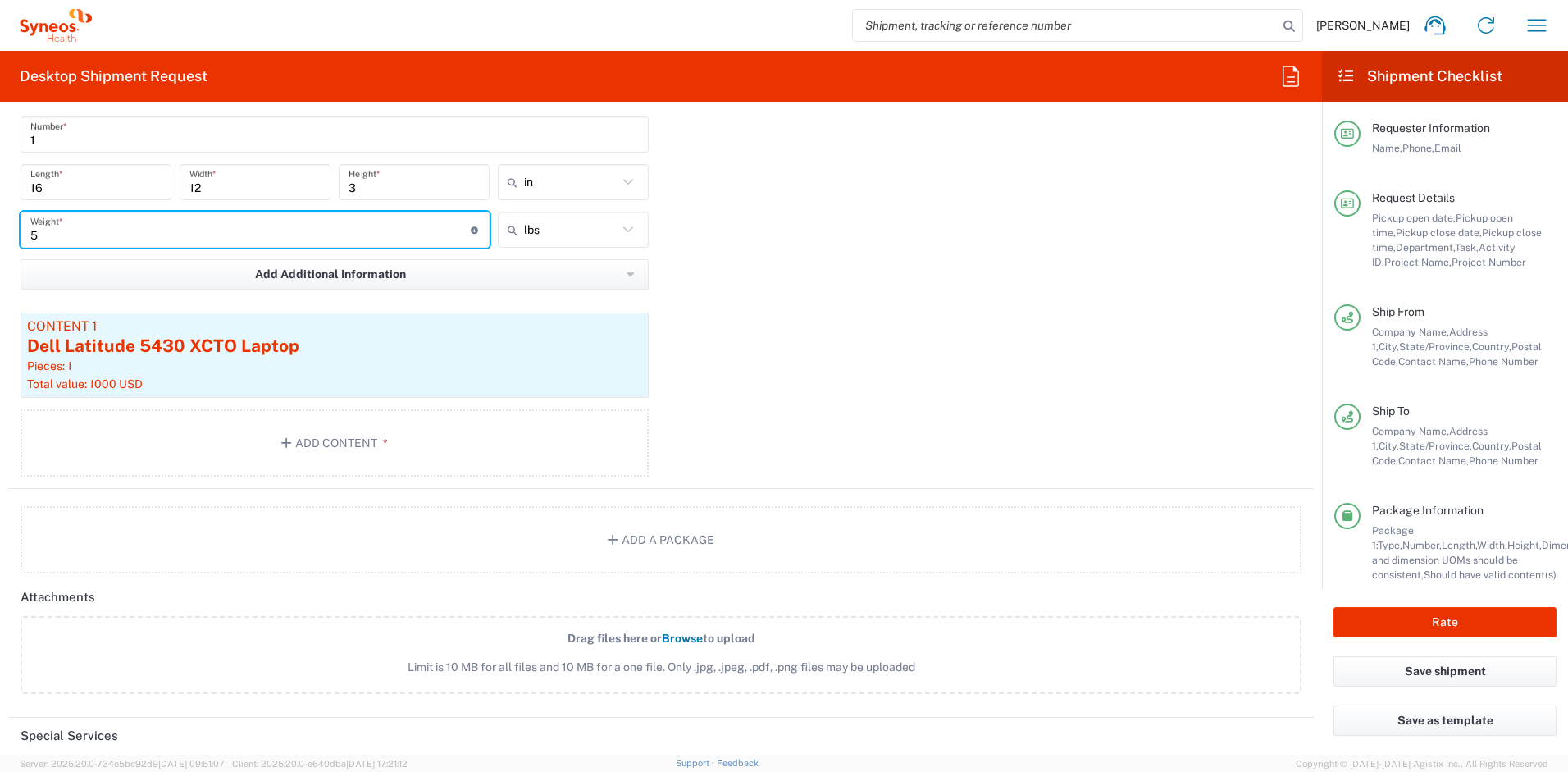
drag, startPoint x: 76, startPoint y: 238, endPoint x: -15, endPoint y: 223, distance: 92.2
click at [0, 223] on html "Ayman Abboud Home Shipment estimator Shipment tracking Desktop shipment request…" at bounding box center [784, 386] width 1568 height 772
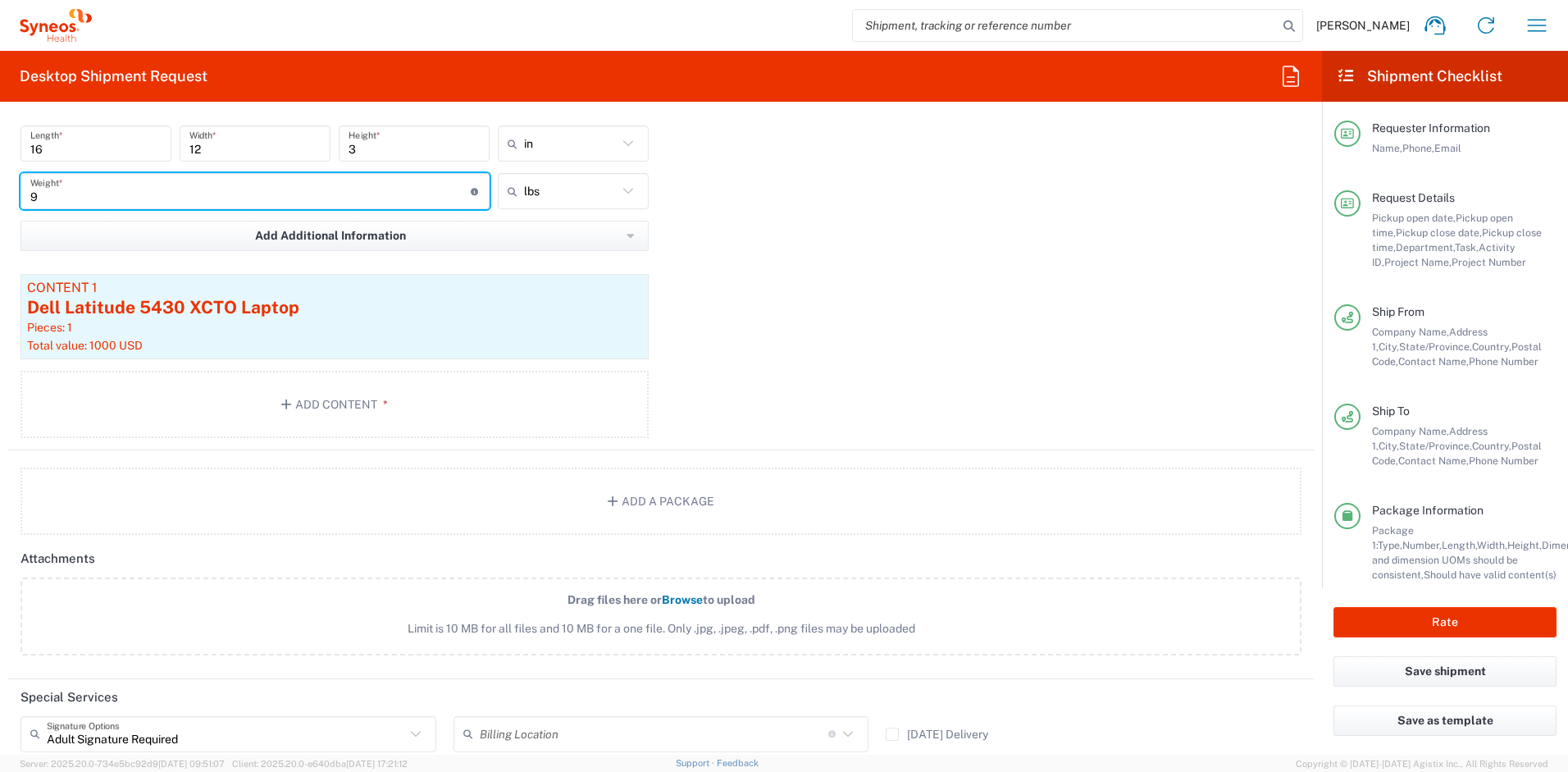
scroll to position [1689, 0]
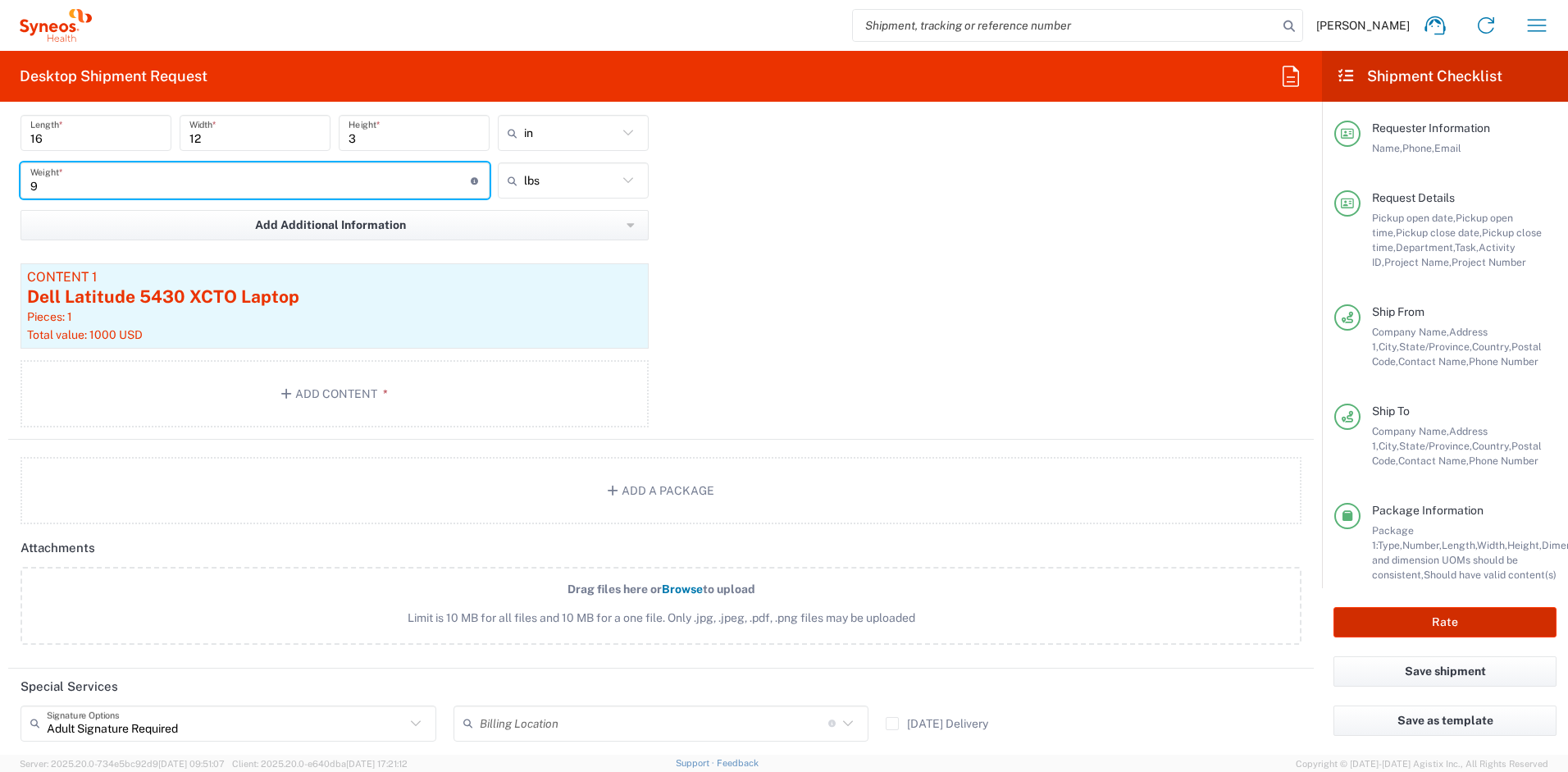
type input "9"
click at [1363, 628] on button "Rate" at bounding box center [1444, 621] width 223 height 30
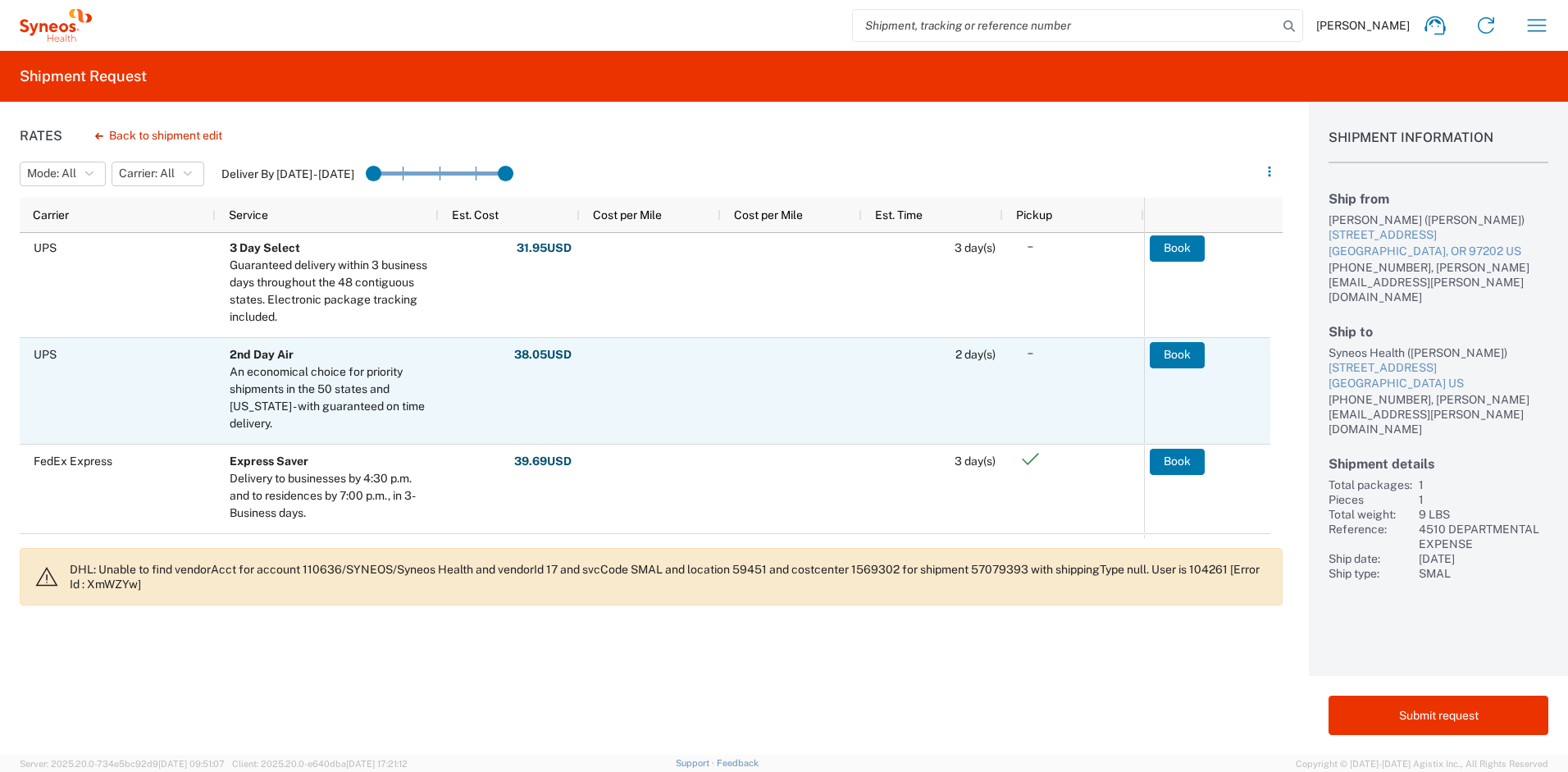
scroll to position [111, 0]
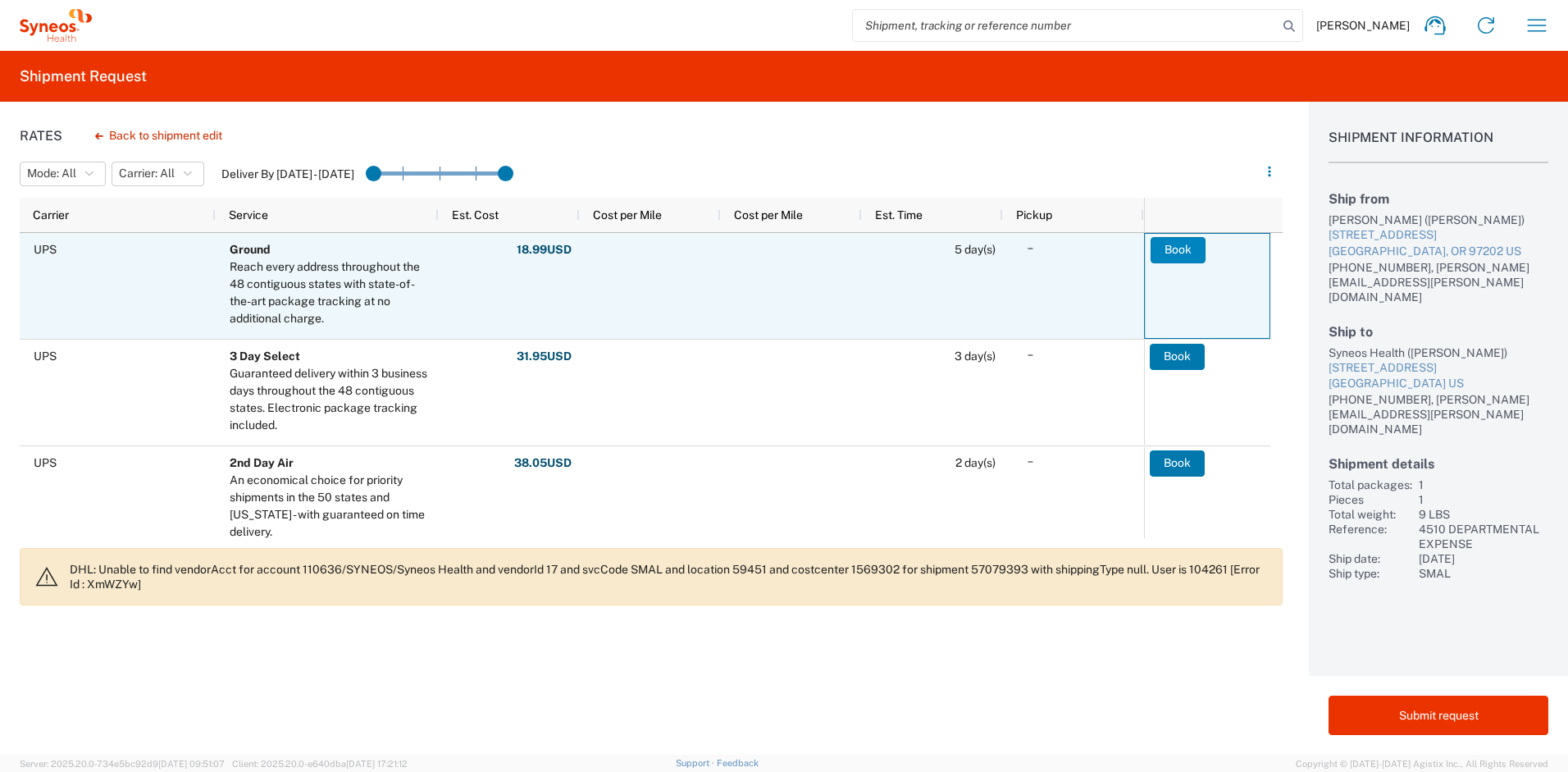
click at [1182, 249] on button "Book" at bounding box center [1177, 250] width 55 height 26
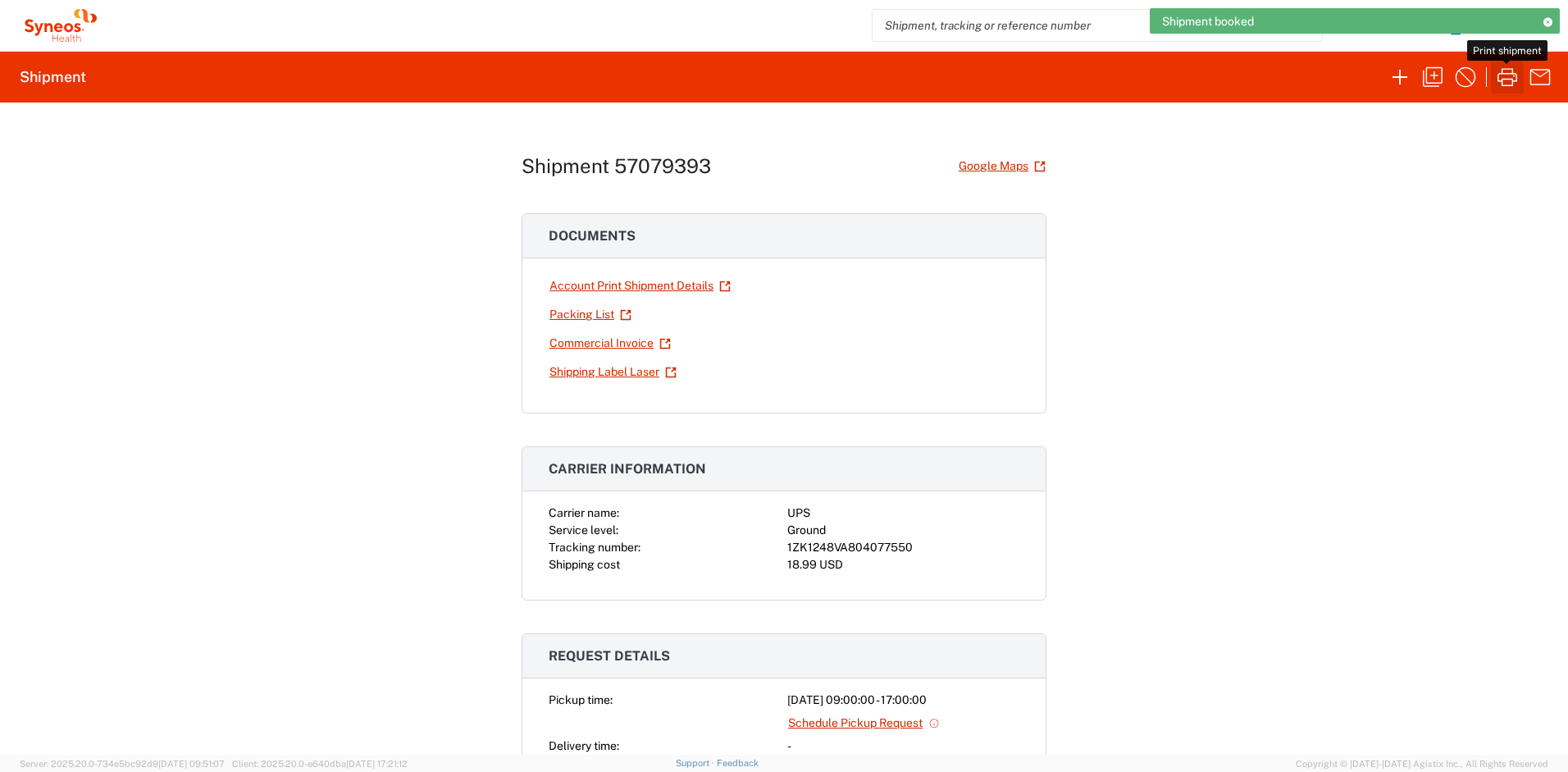
click at [1517, 77] on icon "button" at bounding box center [1507, 77] width 20 height 18
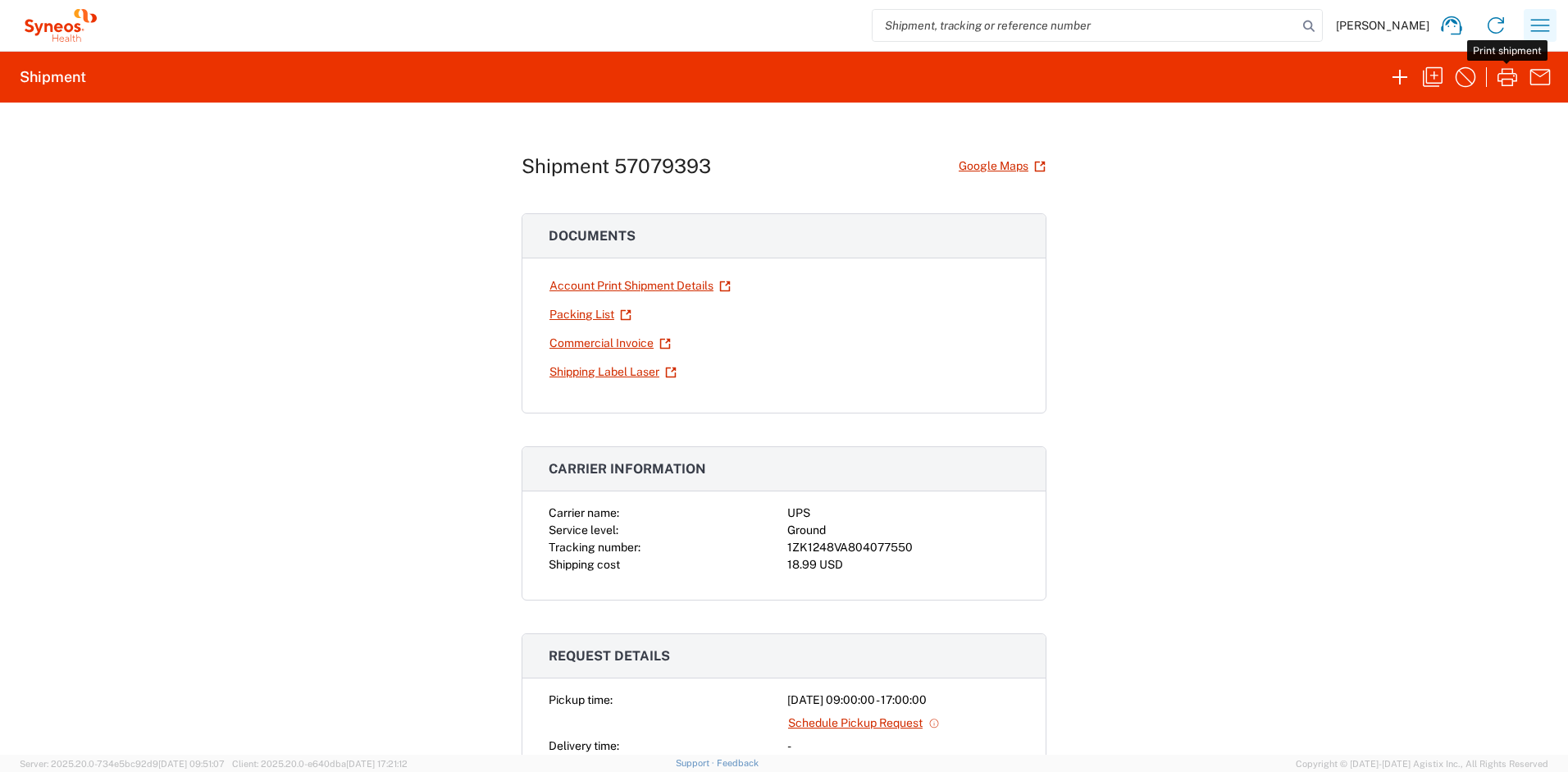
click at [1532, 23] on icon "button" at bounding box center [1540, 25] width 26 height 26
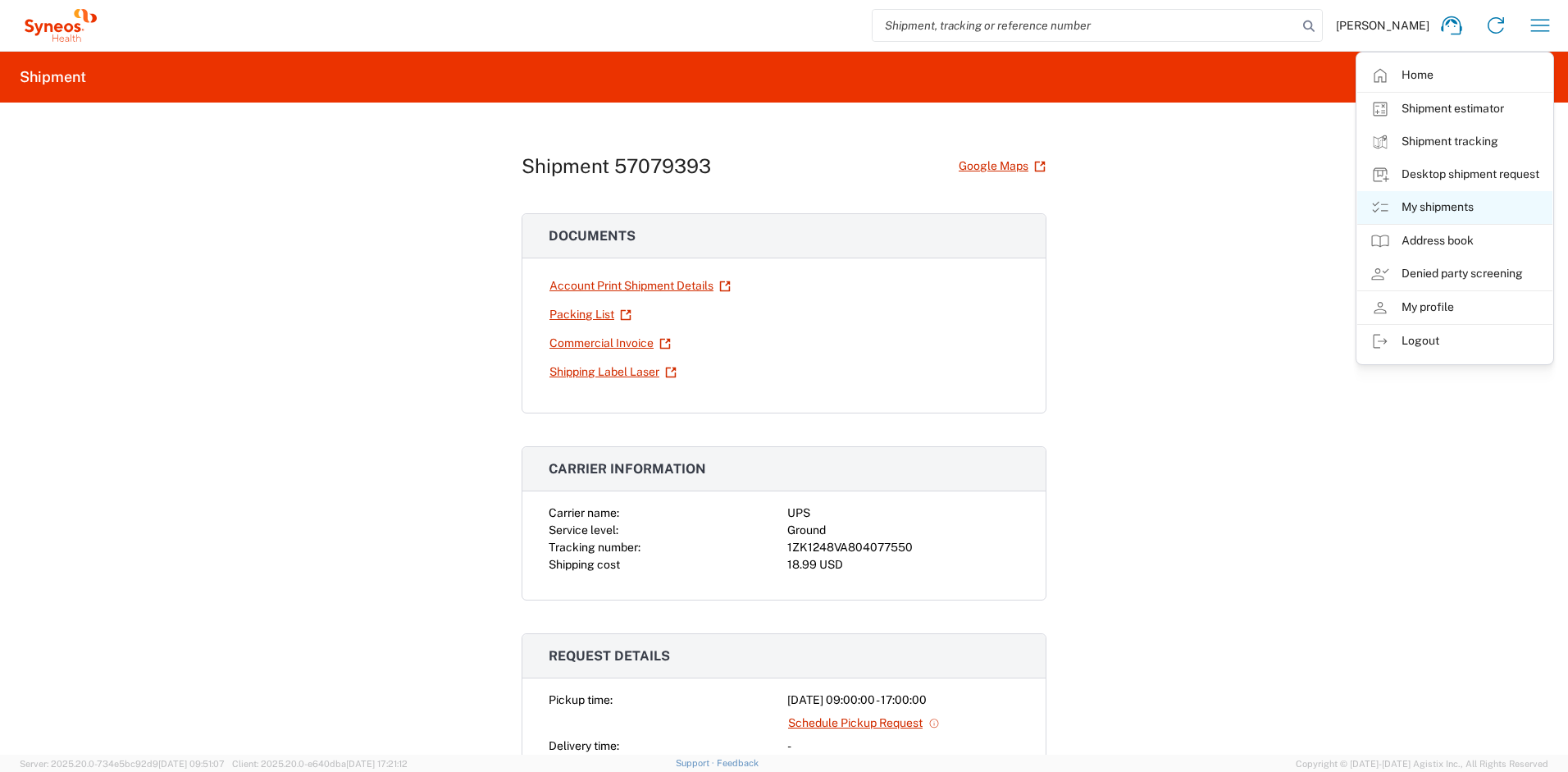
click at [1426, 208] on link "My shipments" at bounding box center [1455, 208] width 195 height 33
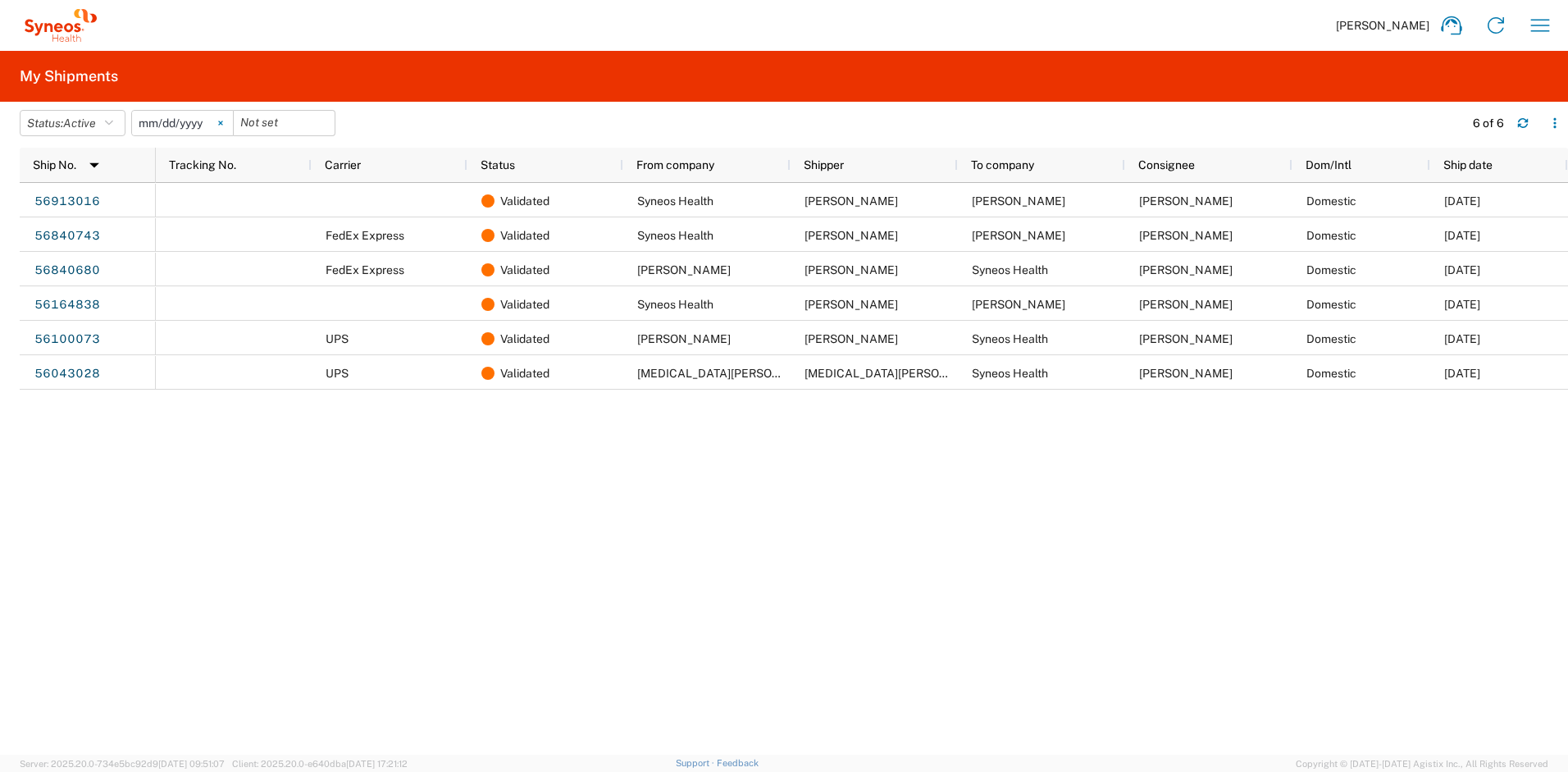
click at [222, 121] on icon at bounding box center [220, 123] width 4 height 4
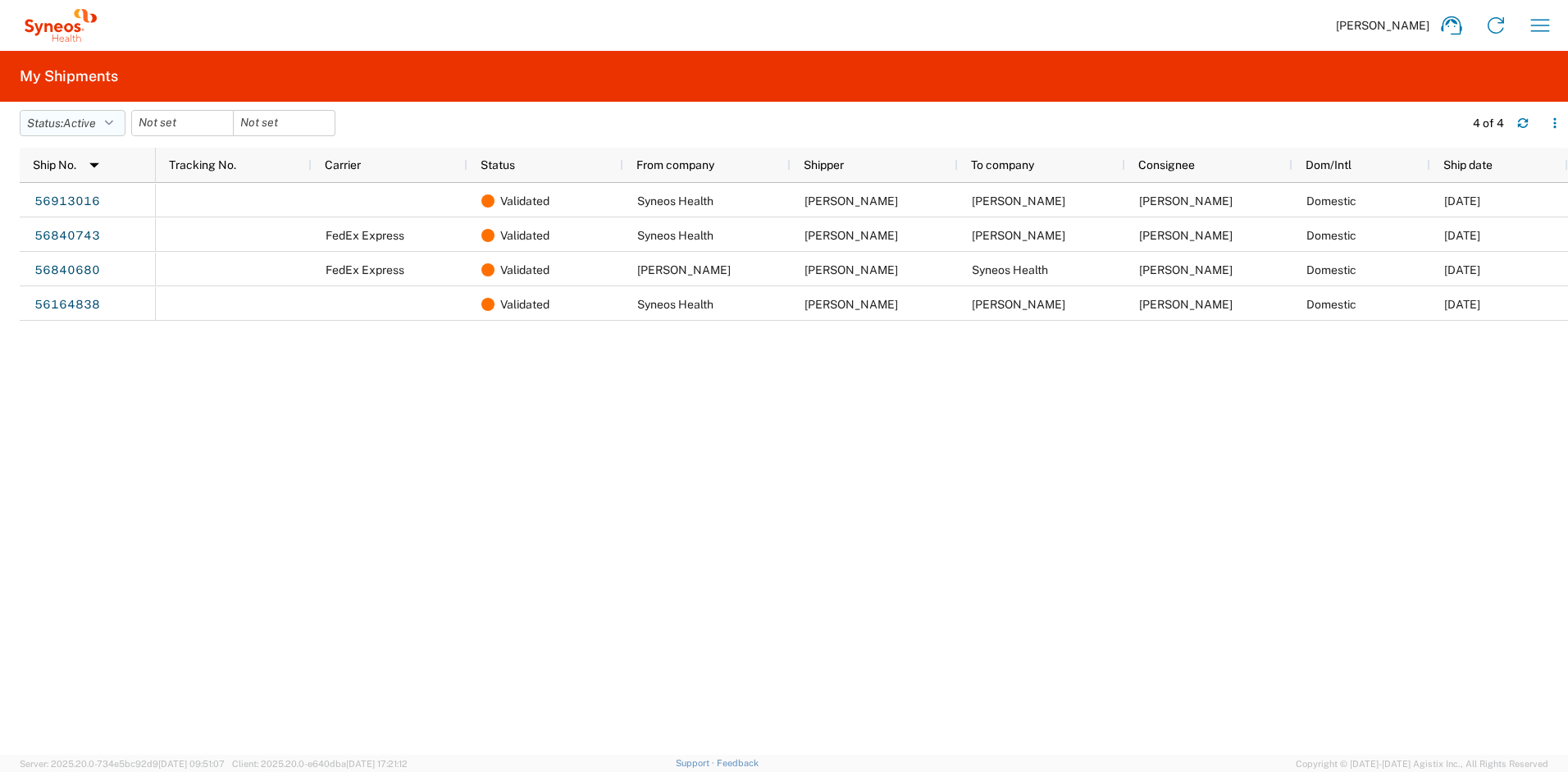
click at [113, 120] on icon "button" at bounding box center [109, 123] width 8 height 11
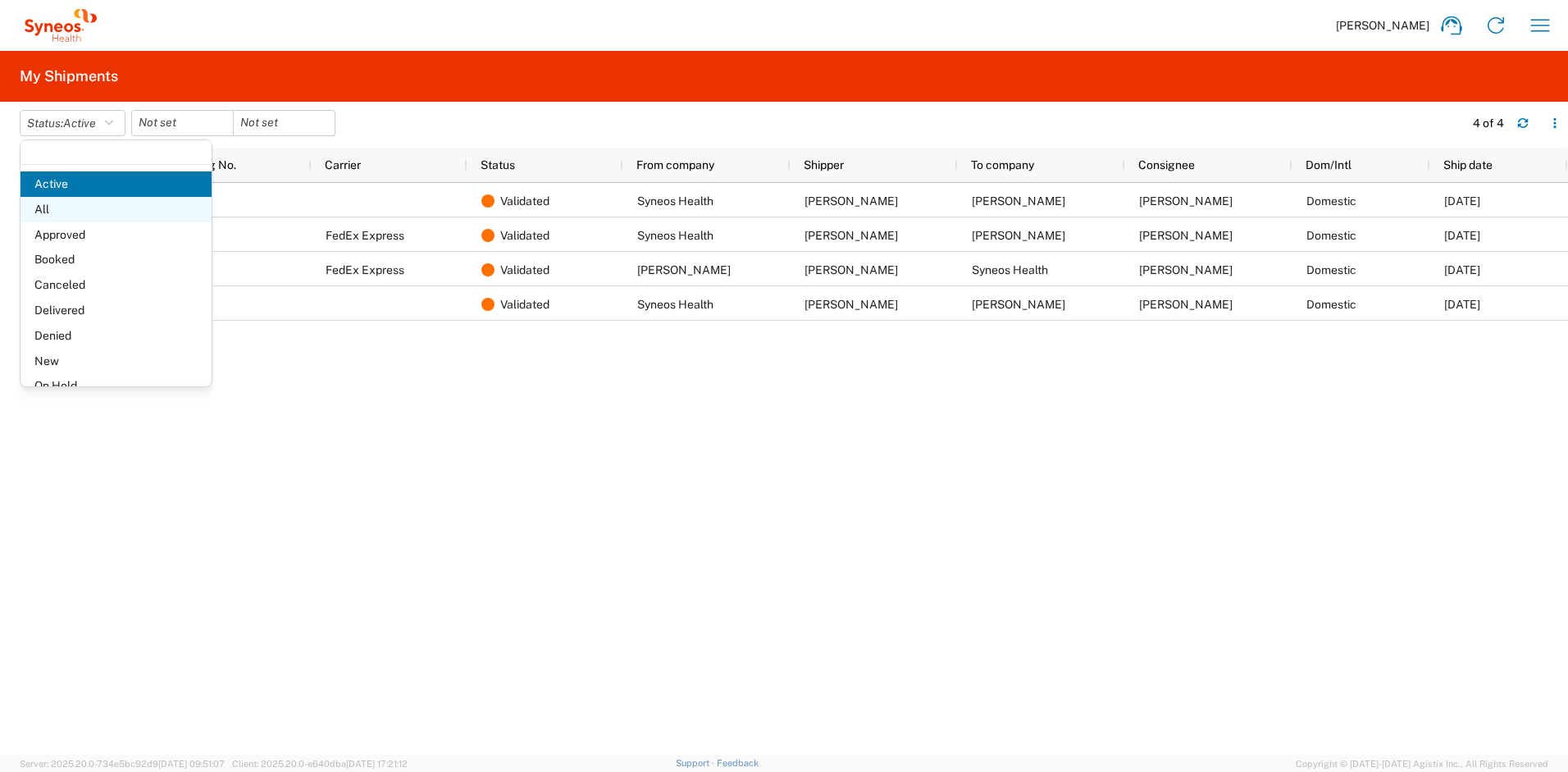
click at [61, 207] on span "All" at bounding box center [117, 209] width 191 height 25
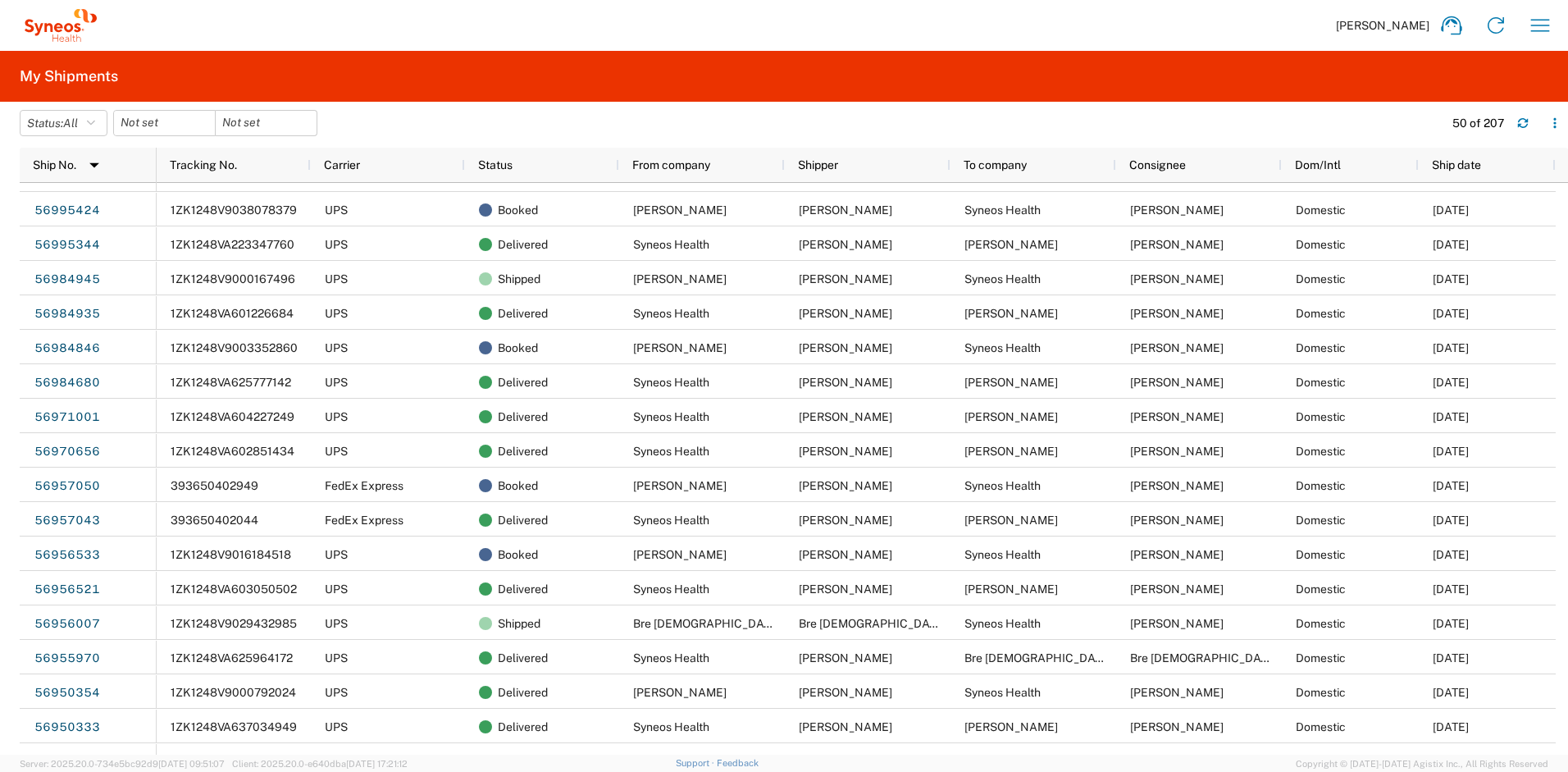
scroll to position [420, 0]
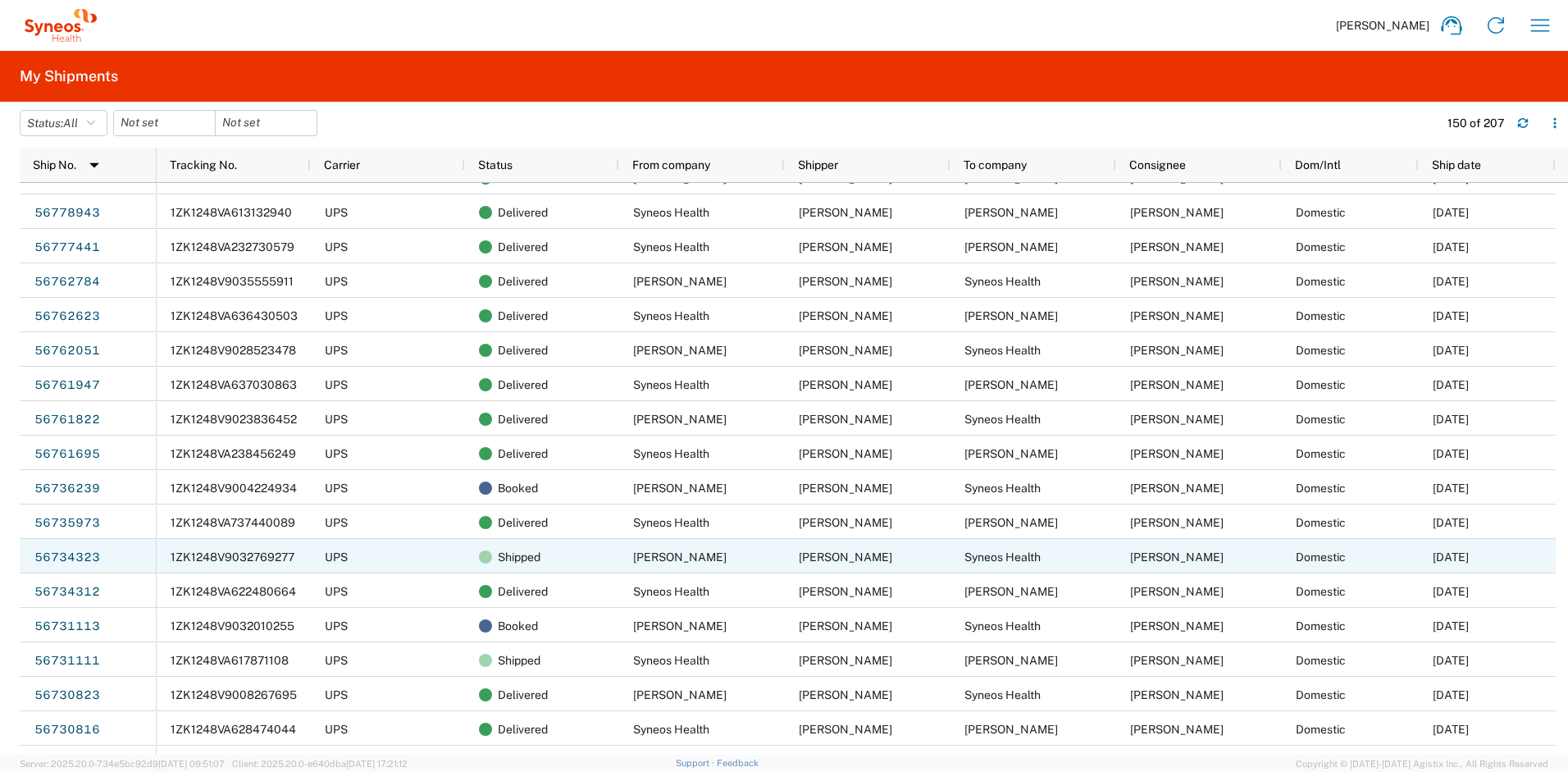
click at [258, 561] on span "1ZK1248V9032769277" at bounding box center [232, 556] width 124 height 13
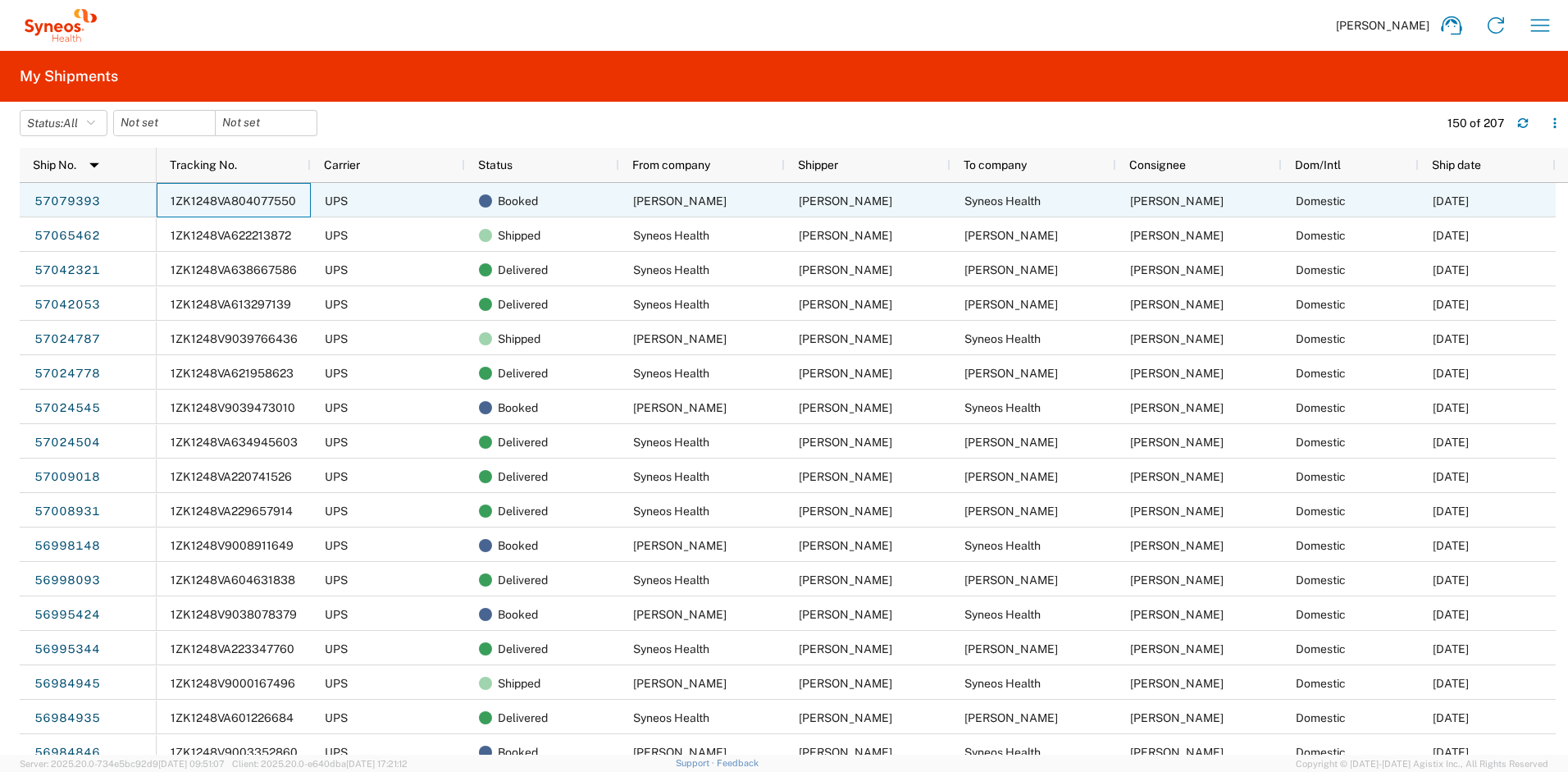
click at [272, 203] on span "1ZK1248VA804077550" at bounding box center [233, 200] width 125 height 13
